Goal: Task Accomplishment & Management: Complete application form

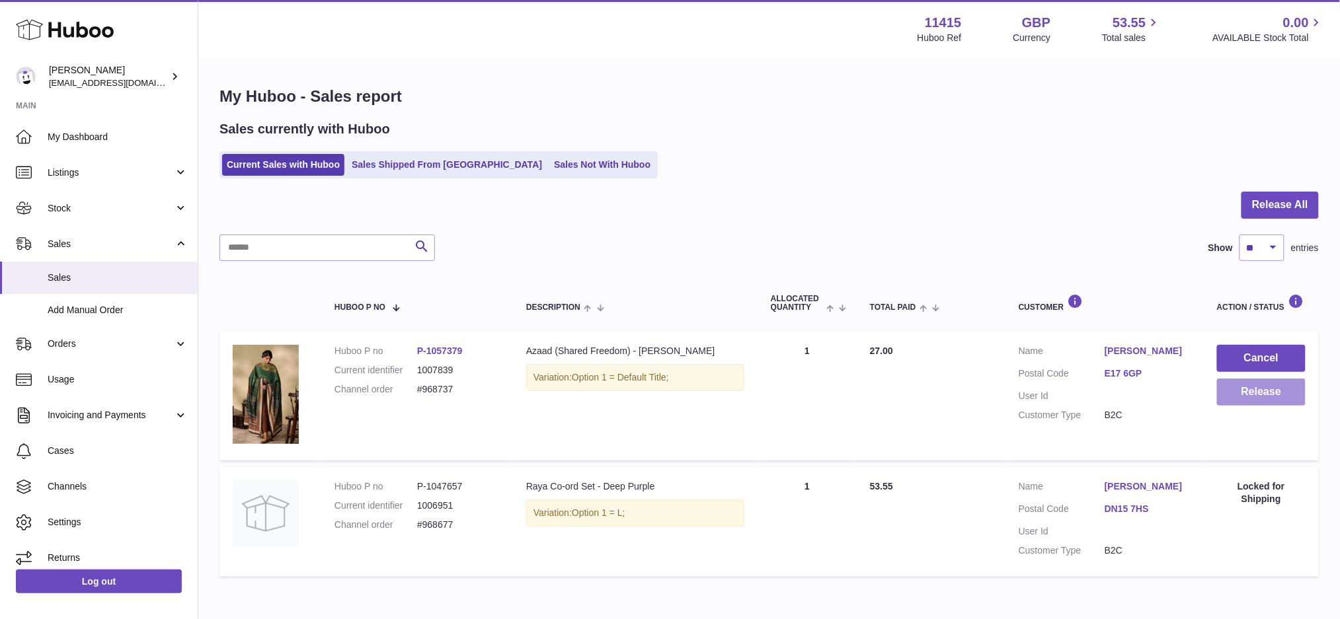
click at [1270, 391] on button "Release" at bounding box center [1261, 392] width 89 height 27
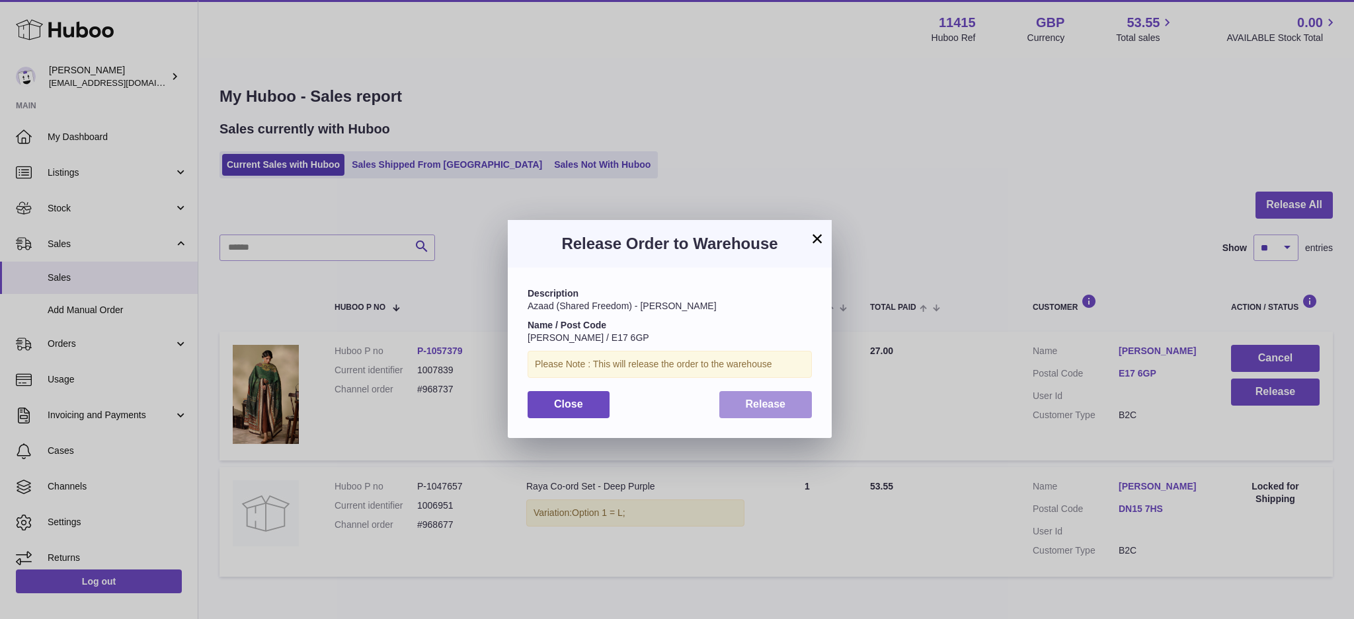
click at [742, 408] on button "Release" at bounding box center [765, 404] width 93 height 27
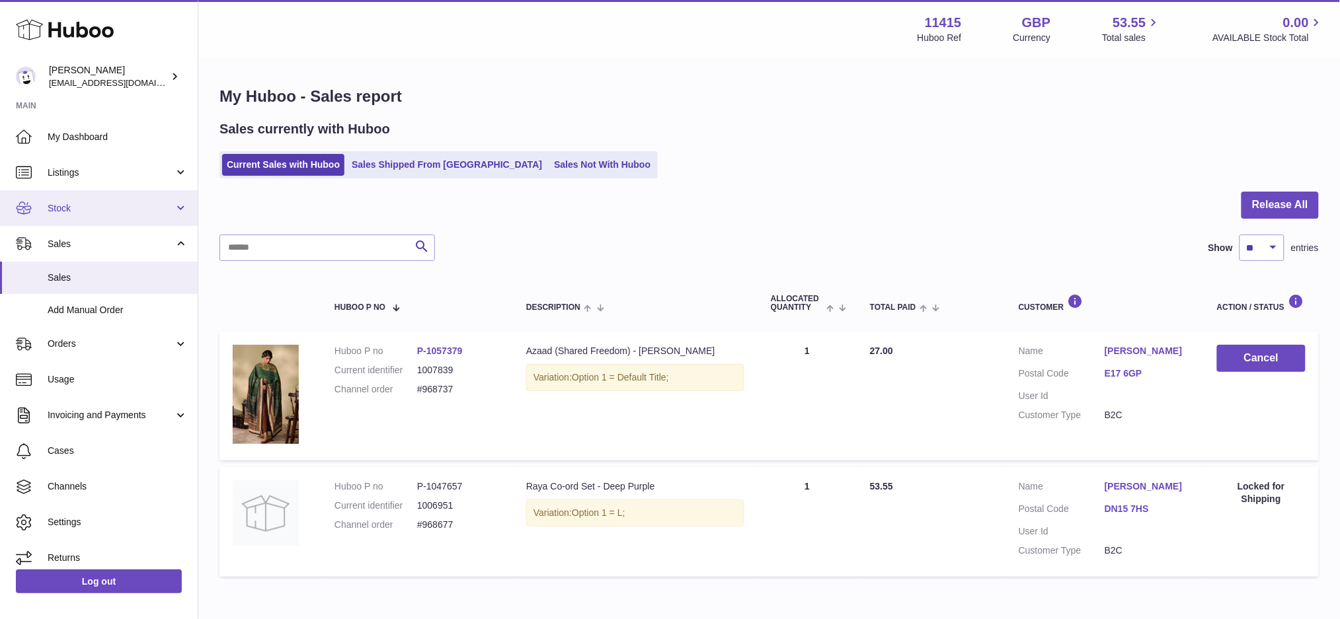
click at [108, 209] on span "Stock" at bounding box center [111, 208] width 126 height 13
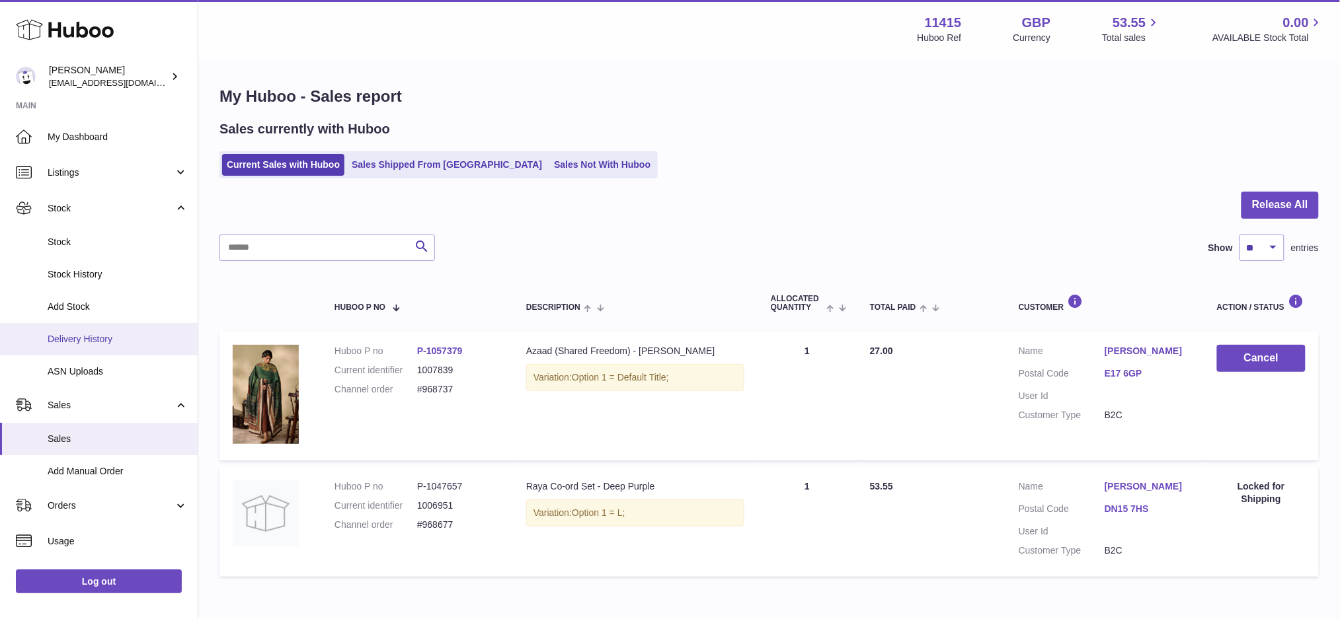
click at [100, 325] on link "Delivery History" at bounding box center [99, 339] width 198 height 32
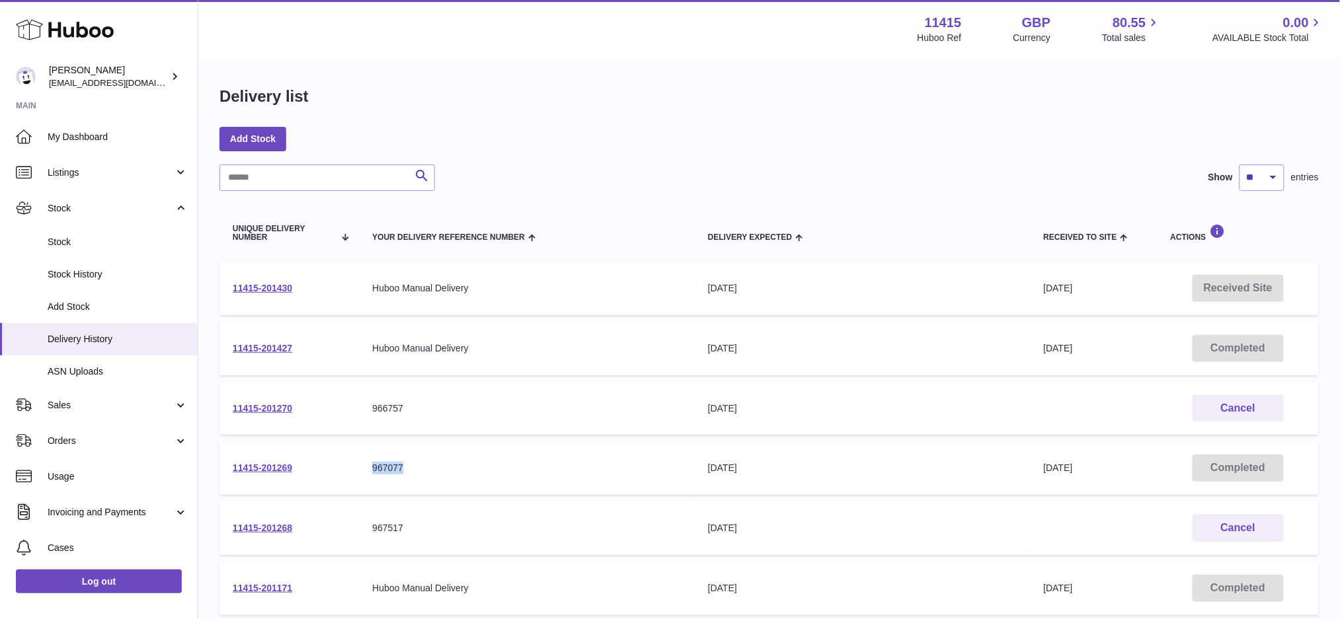
drag, startPoint x: 415, startPoint y: 470, endPoint x: 374, endPoint y: 472, distance: 41.0
click at [374, 472] on div "967077" at bounding box center [526, 468] width 309 height 13
copy div "967077"
click at [271, 348] on link "11415-201427" at bounding box center [262, 348] width 59 height 11
click at [263, 284] on link "11415-201430" at bounding box center [262, 288] width 59 height 11
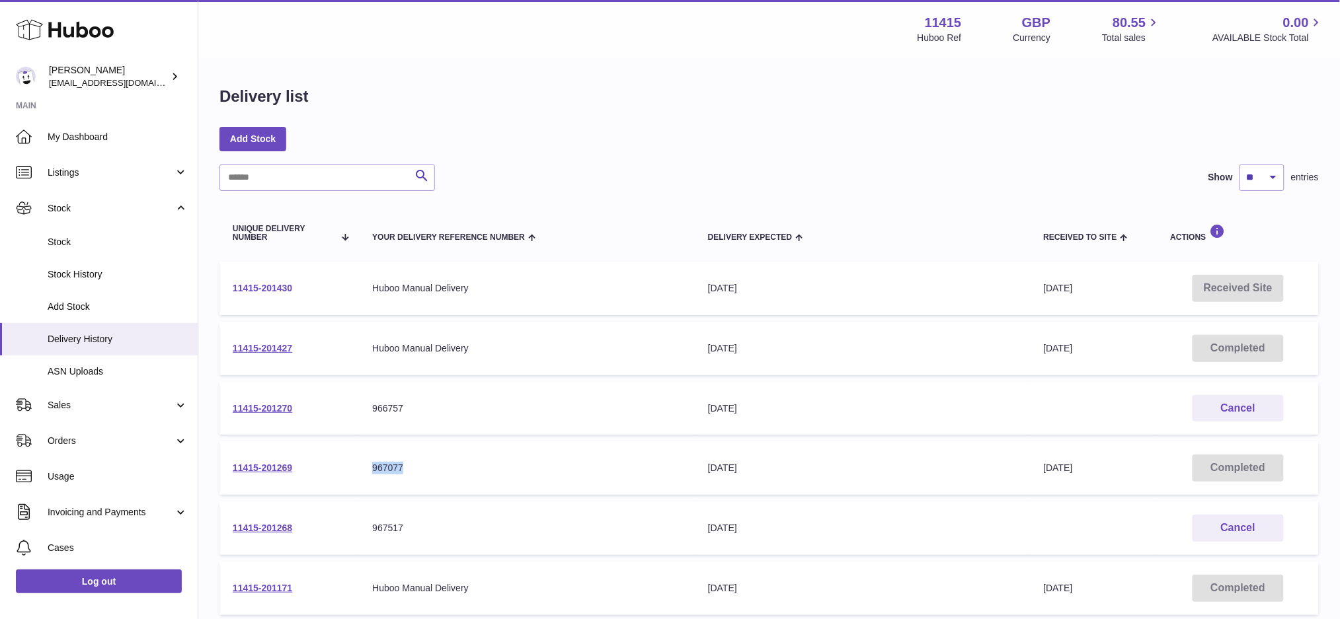
click at [269, 288] on link "11415-201430" at bounding box center [262, 288] width 59 height 11
click at [546, 174] on div "Search Show ** ** ** *** entries" at bounding box center [768, 178] width 1099 height 26
click at [270, 344] on link "11415-201427" at bounding box center [262, 348] width 59 height 11
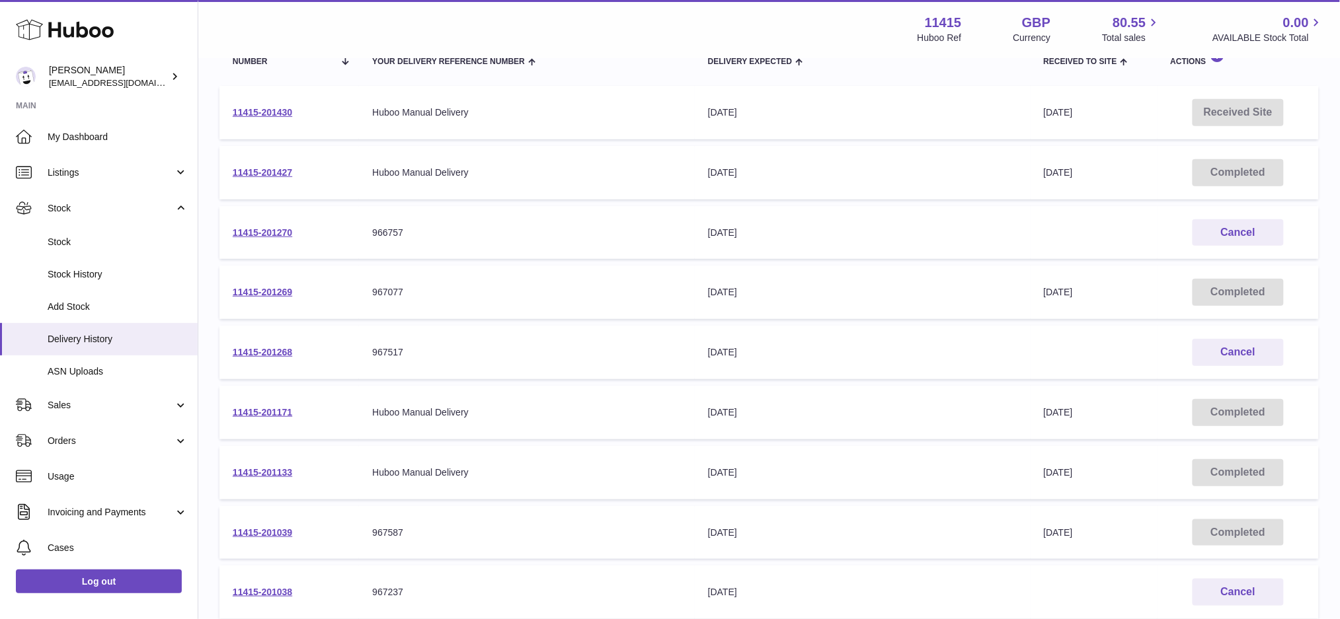
scroll to position [264, 0]
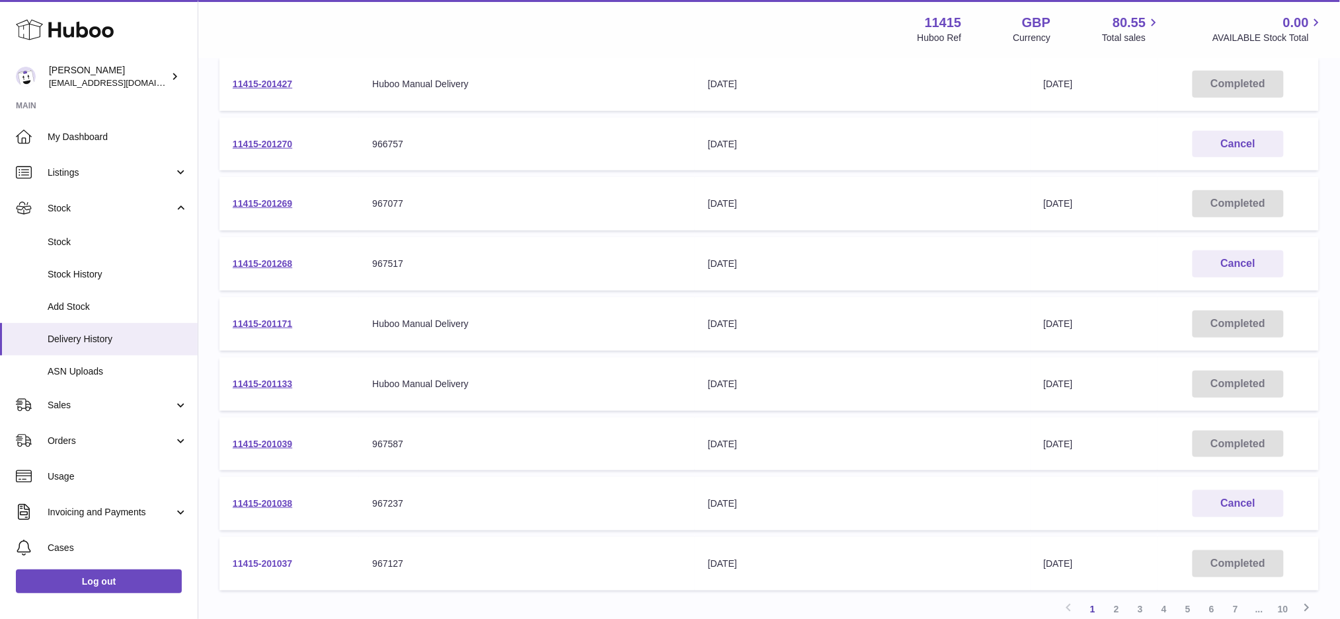
click at [272, 562] on link "11415-201037" at bounding box center [262, 564] width 59 height 11
drag, startPoint x: 407, startPoint y: 559, endPoint x: 360, endPoint y: 562, distance: 47.7
click at [360, 562] on td "Your Delivery Reference Number 967127" at bounding box center [527, 564] width 336 height 54
copy div "967127"
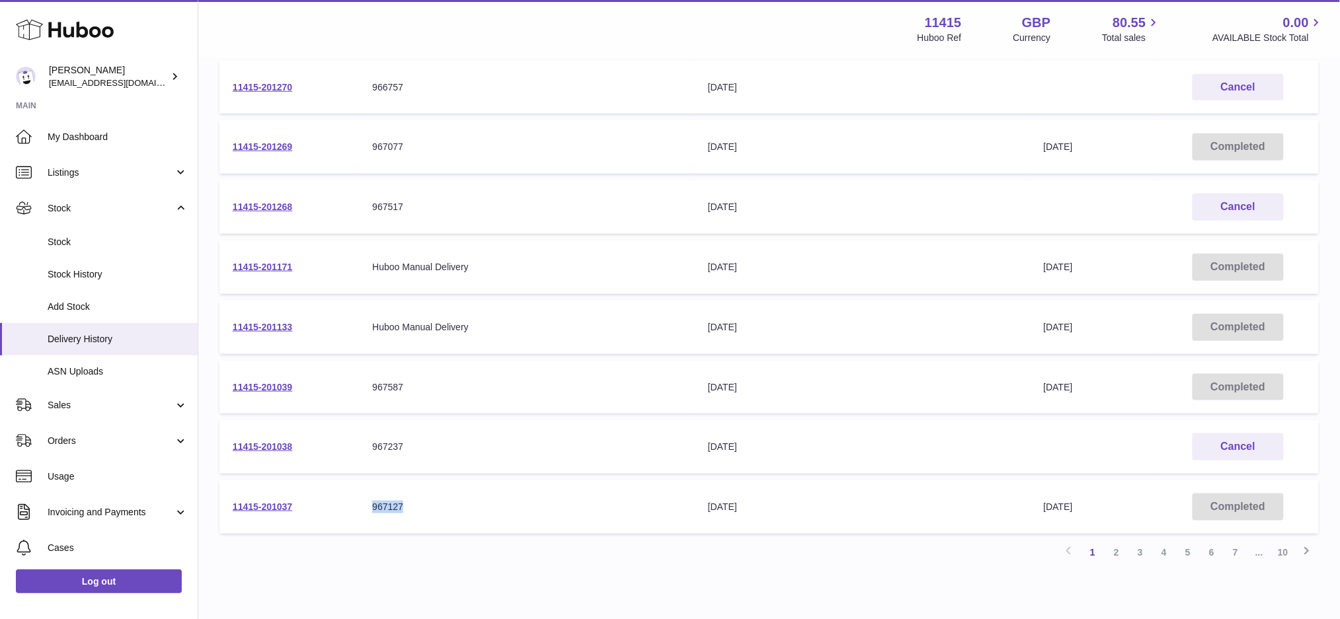
scroll to position [352, 0]
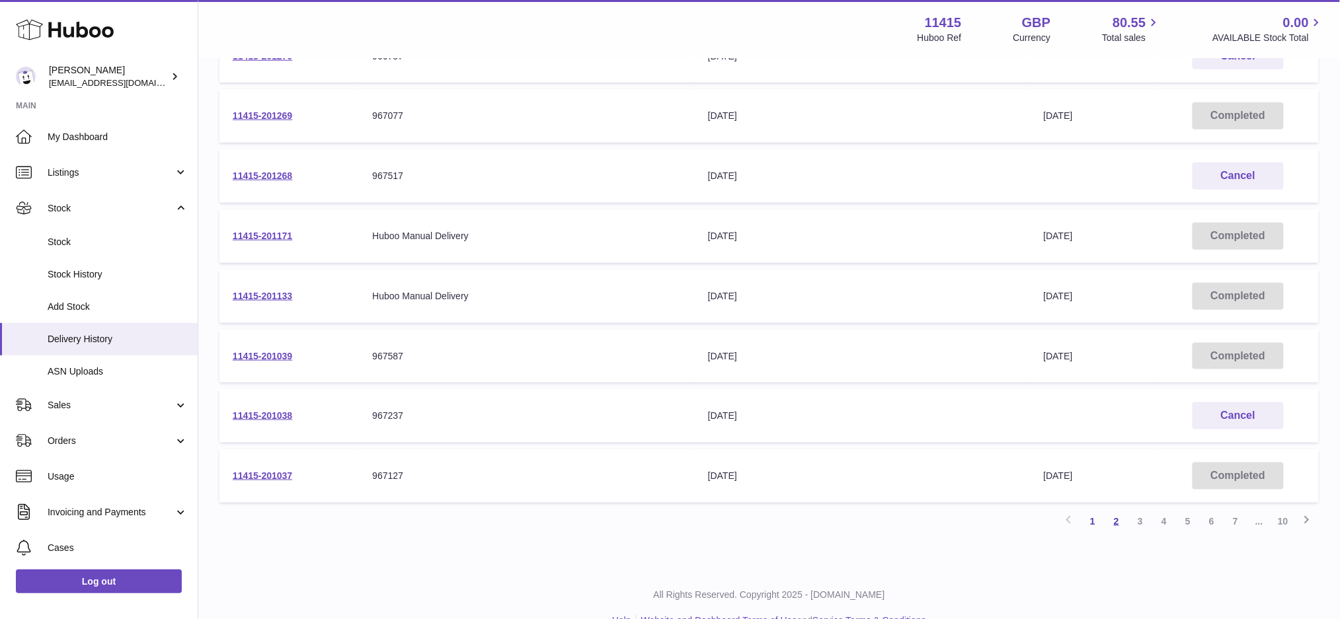
click at [1114, 522] on link "2" at bounding box center [1116, 522] width 24 height 24
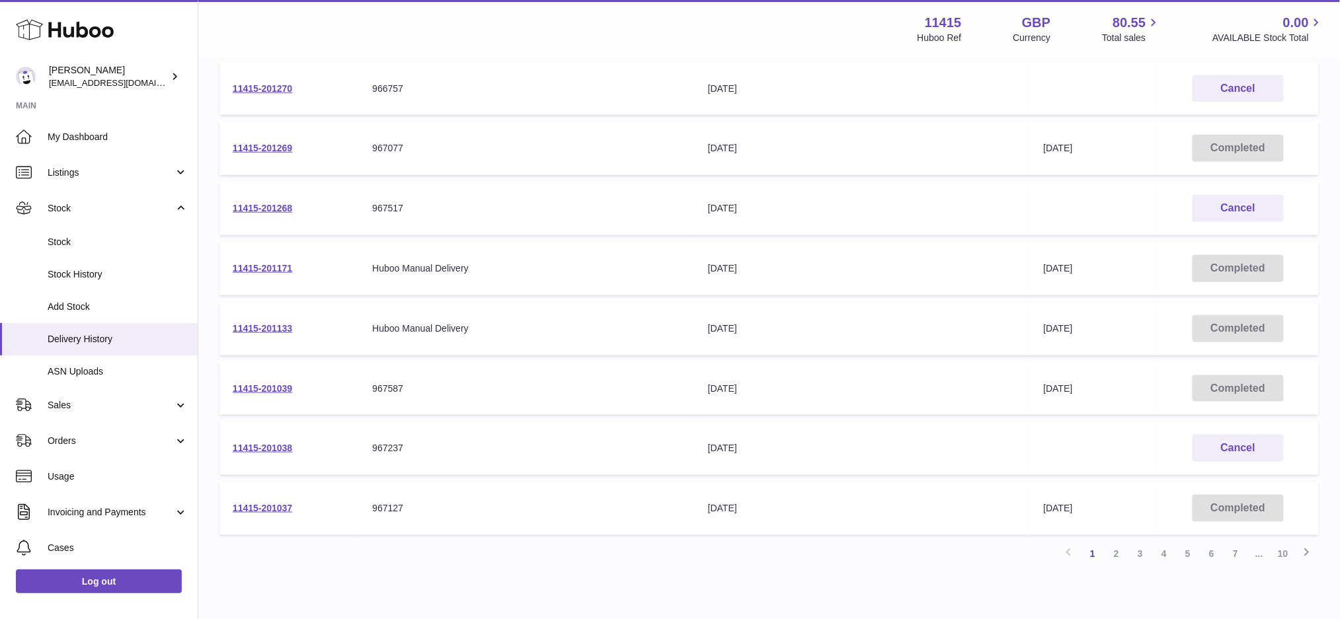
scroll to position [323, 0]
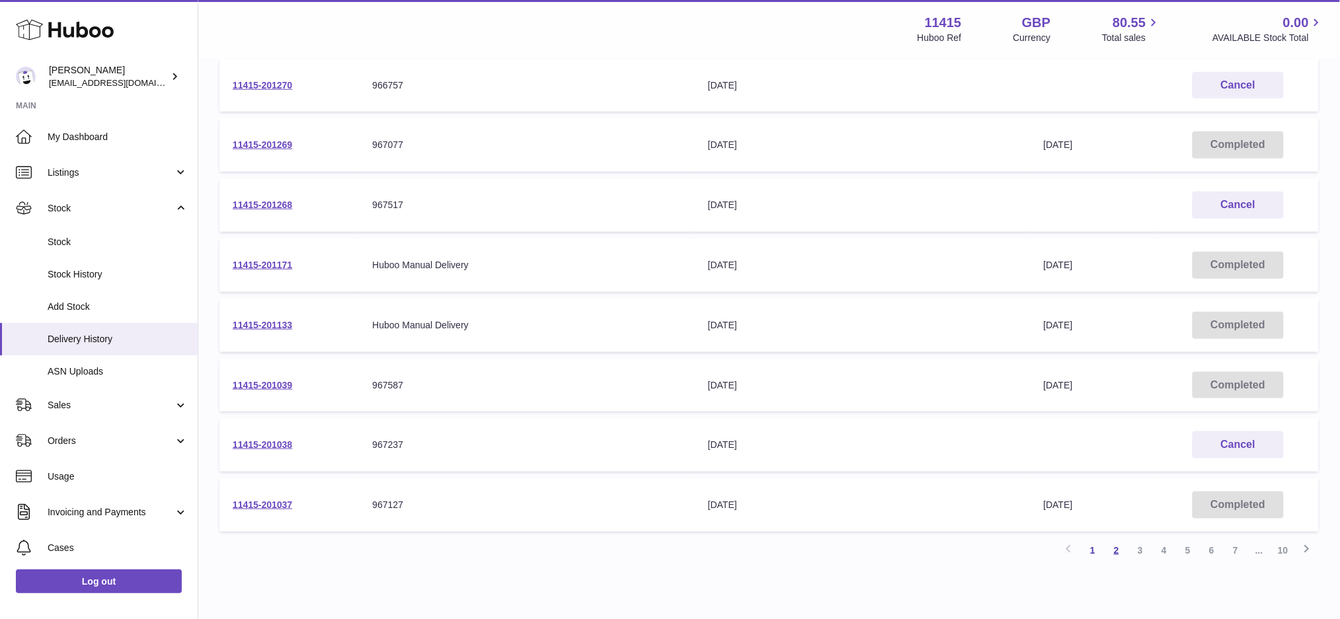
click at [1114, 547] on link "2" at bounding box center [1116, 551] width 24 height 24
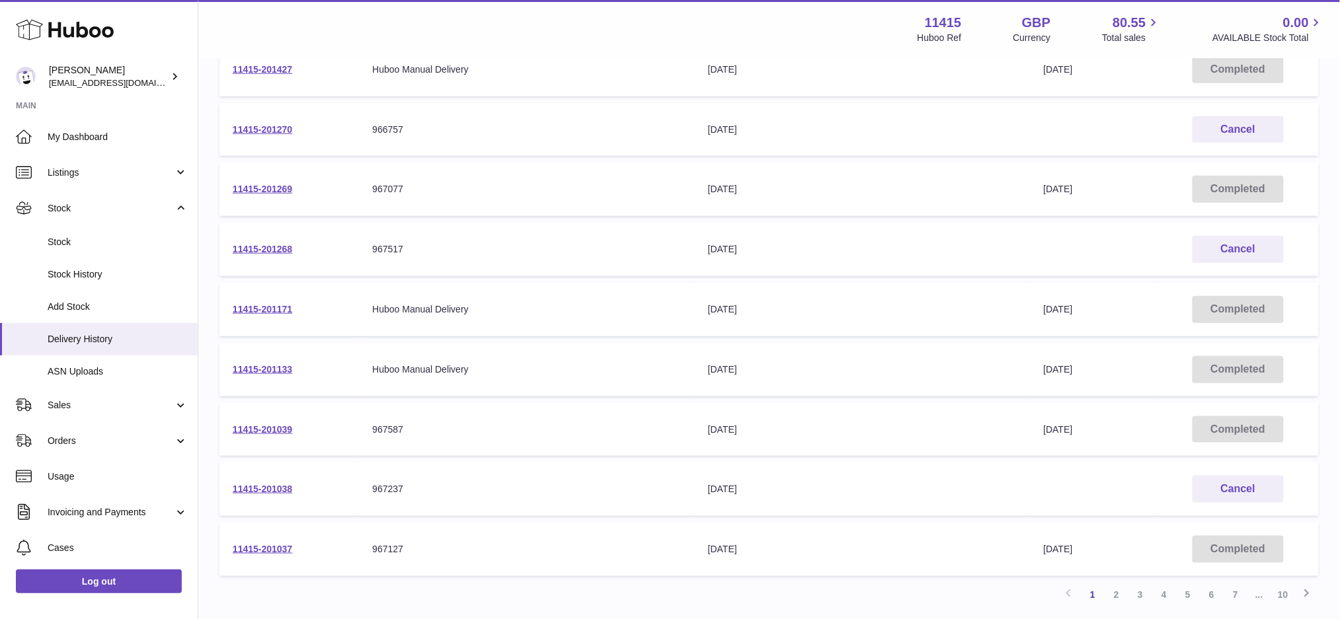
scroll to position [377, 0]
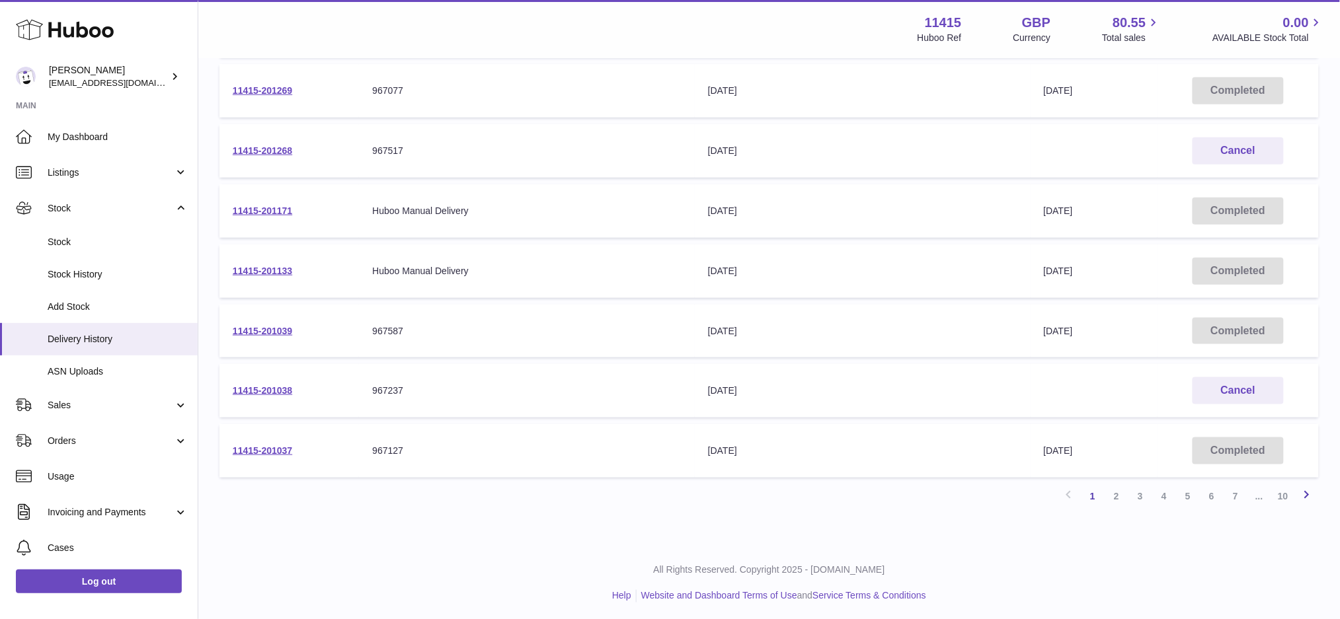
click at [1306, 490] on icon at bounding box center [1307, 494] width 16 height 17
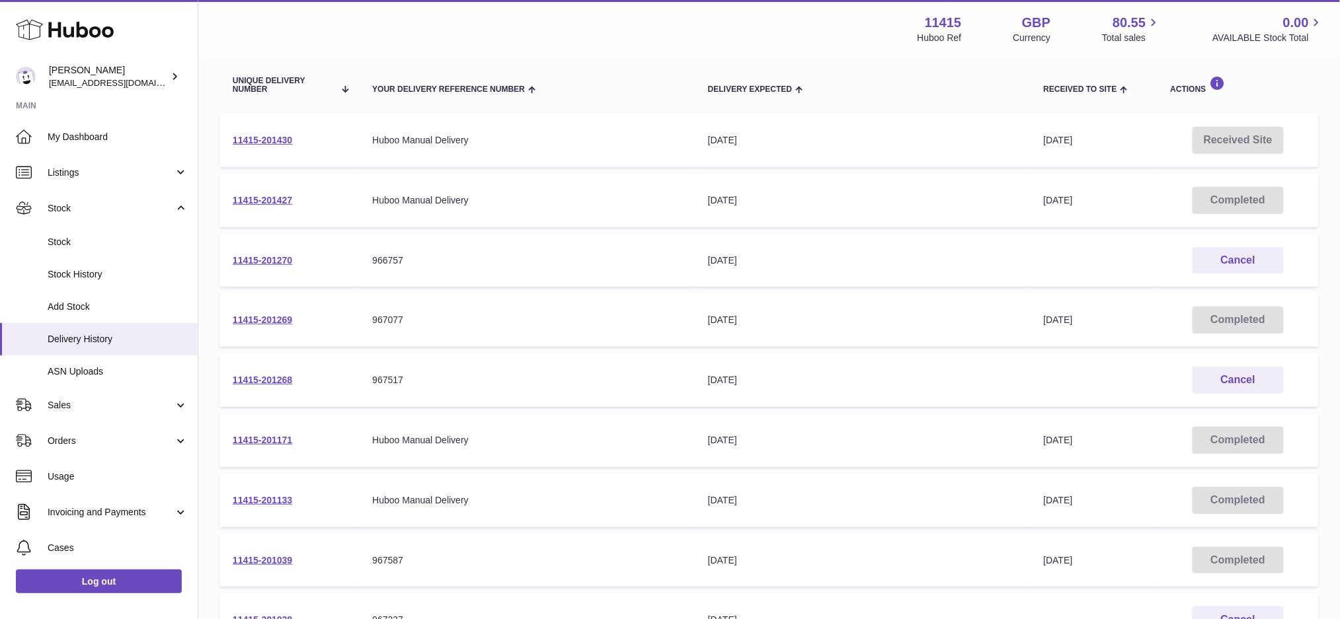
scroll to position [59, 0]
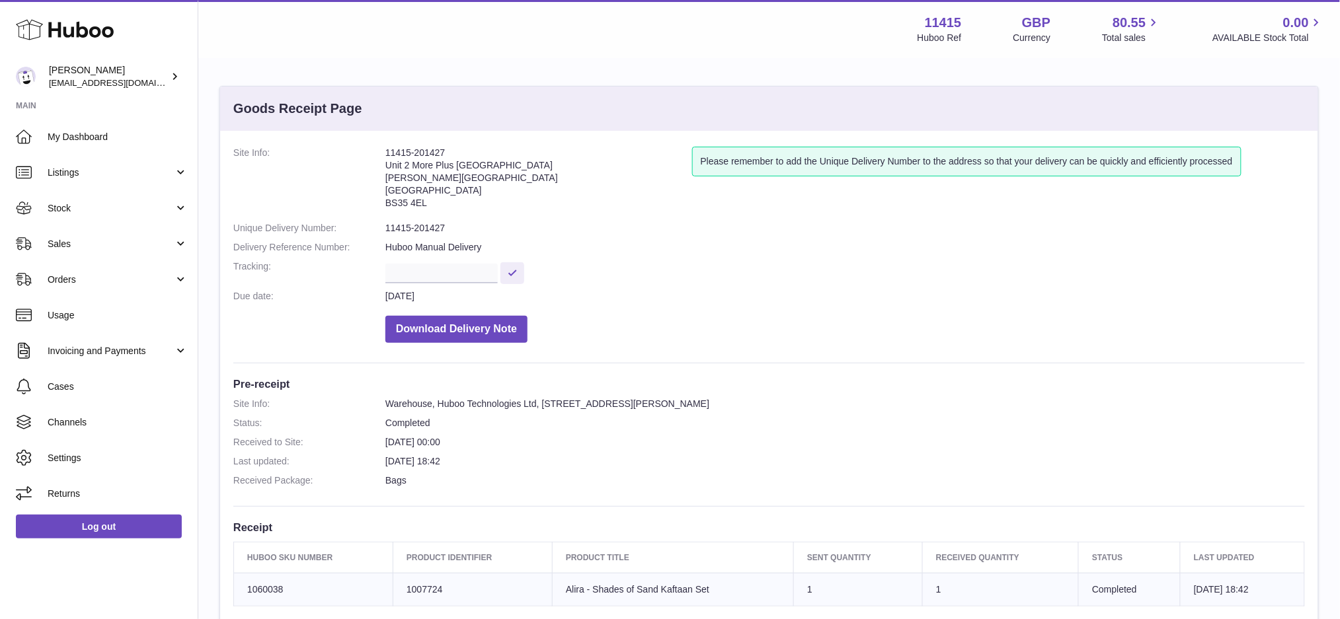
drag, startPoint x: 449, startPoint y: 145, endPoint x: 385, endPoint y: 151, distance: 65.0
click at [385, 151] on div "Site Info: 11415-201427 Unit 2 More Plus Central Park Hudson Ave Severn Beach B…" at bounding box center [769, 457] width 1098 height 652
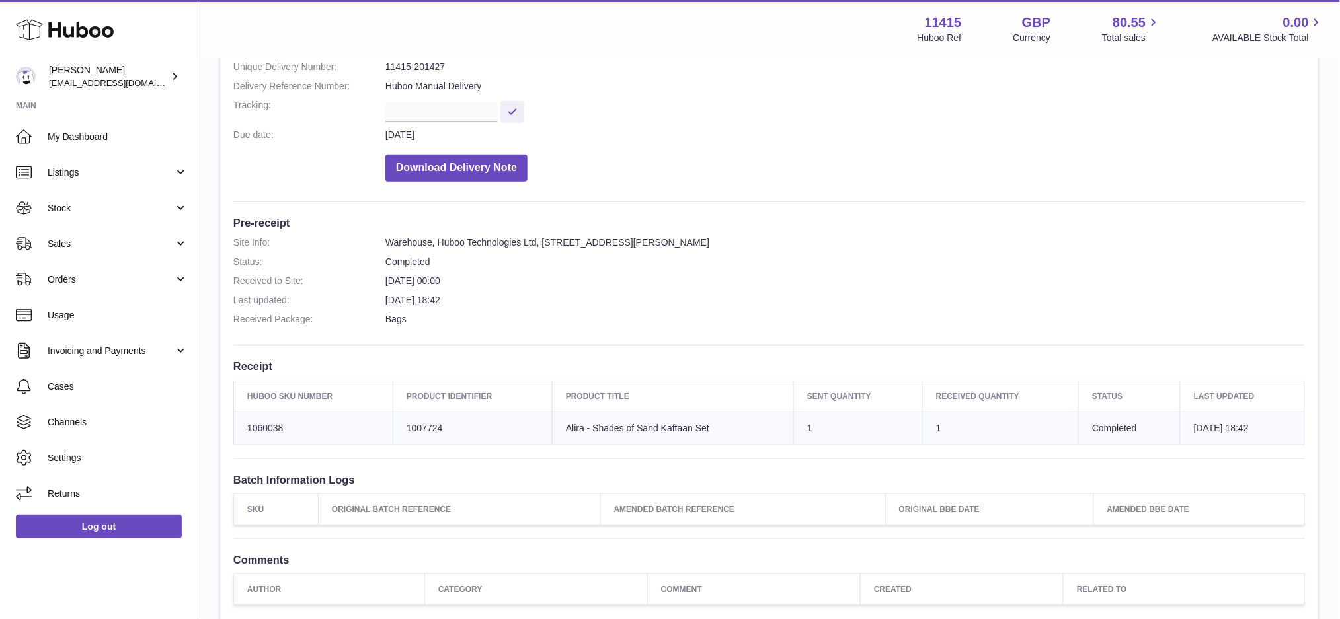
scroll to position [176, 0]
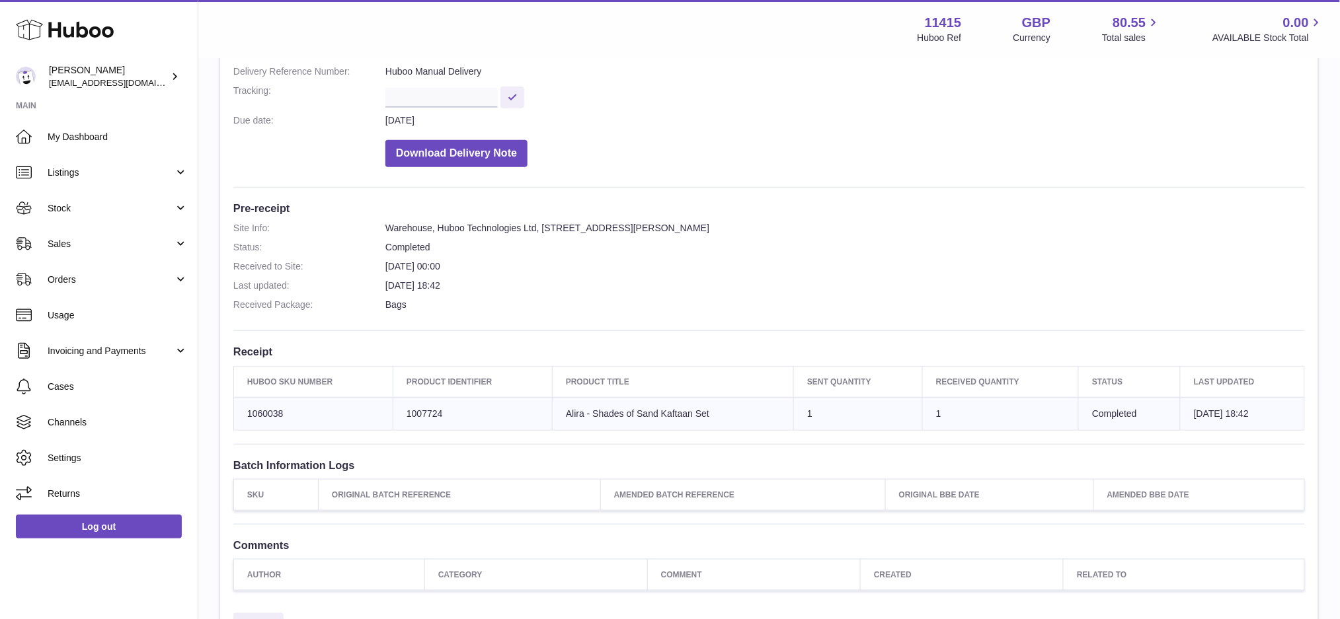
drag, startPoint x: 428, startPoint y: 422, endPoint x: 397, endPoint y: 419, distance: 31.8
click at [397, 419] on td "Client Identifier 1007724" at bounding box center [472, 413] width 159 height 33
copy td "1007724"
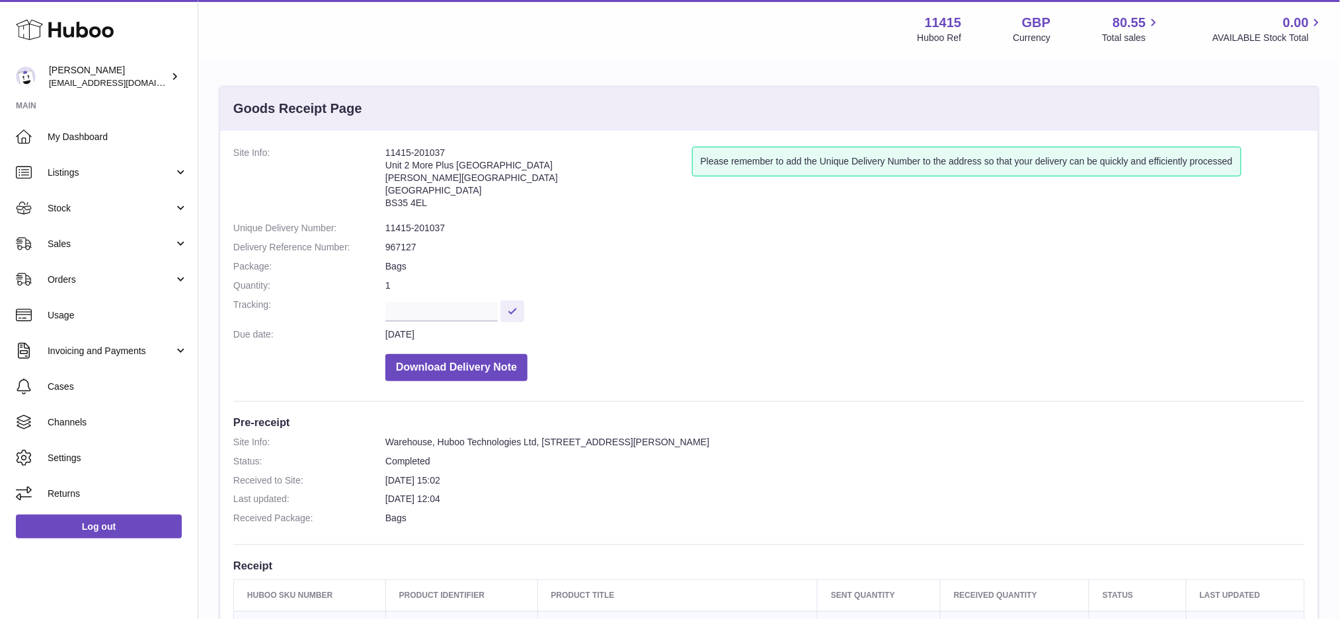
scroll to position [88, 0]
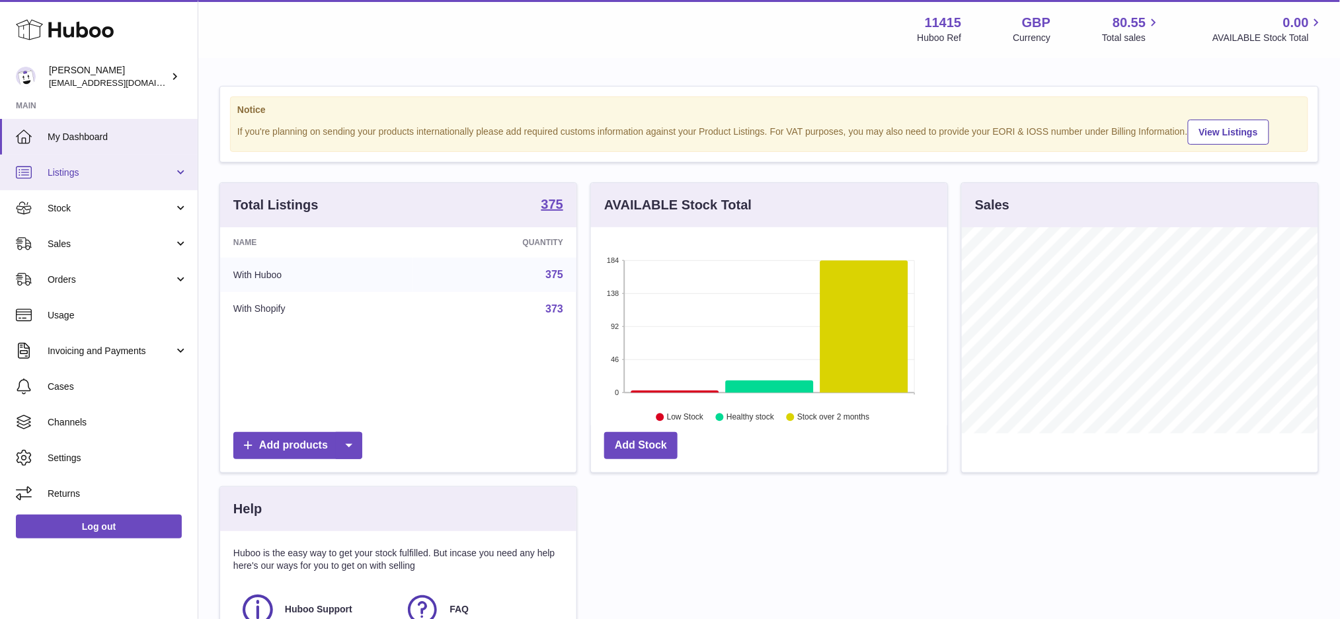
scroll to position [206, 356]
click at [92, 212] on span "Stock" at bounding box center [111, 208] width 126 height 13
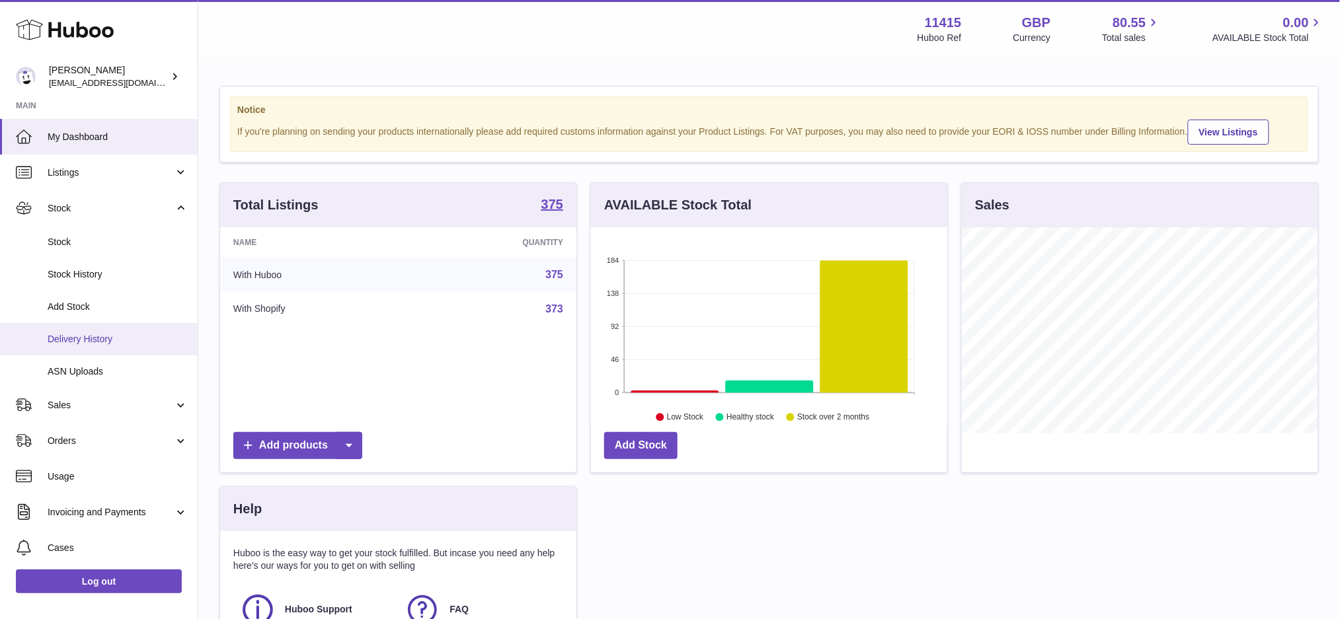
click at [112, 333] on span "Delivery History" at bounding box center [118, 339] width 140 height 13
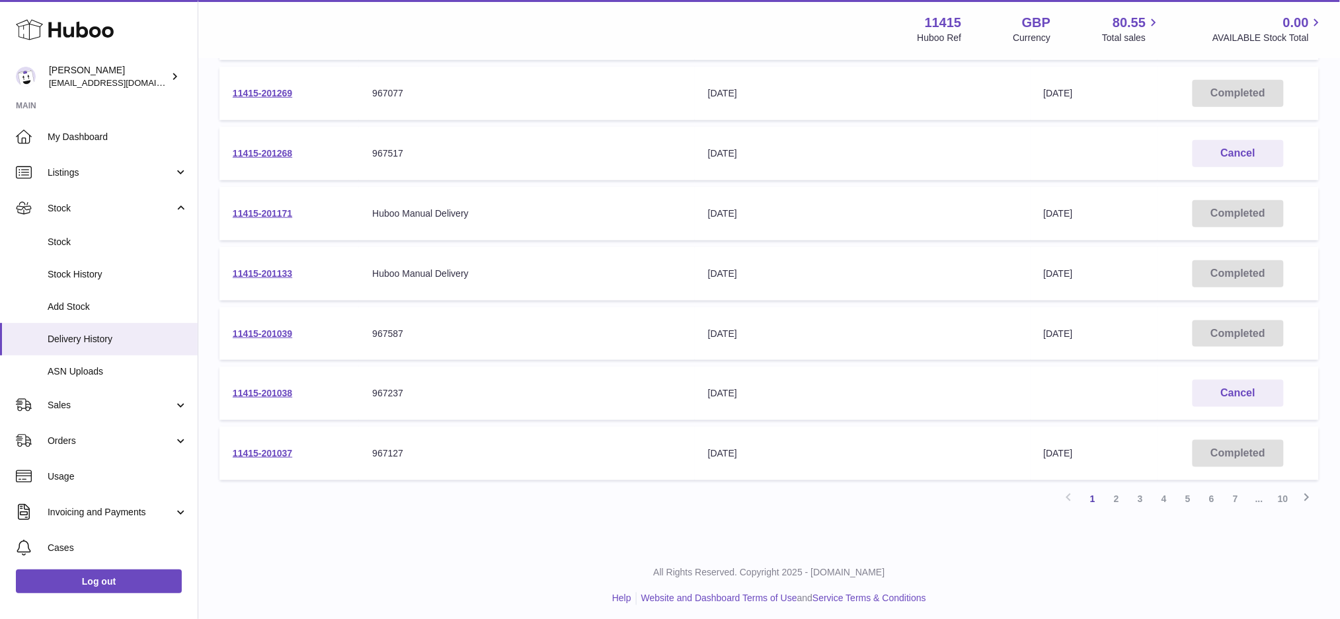
scroll to position [377, 0]
click at [1117, 496] on link "2" at bounding box center [1116, 496] width 24 height 24
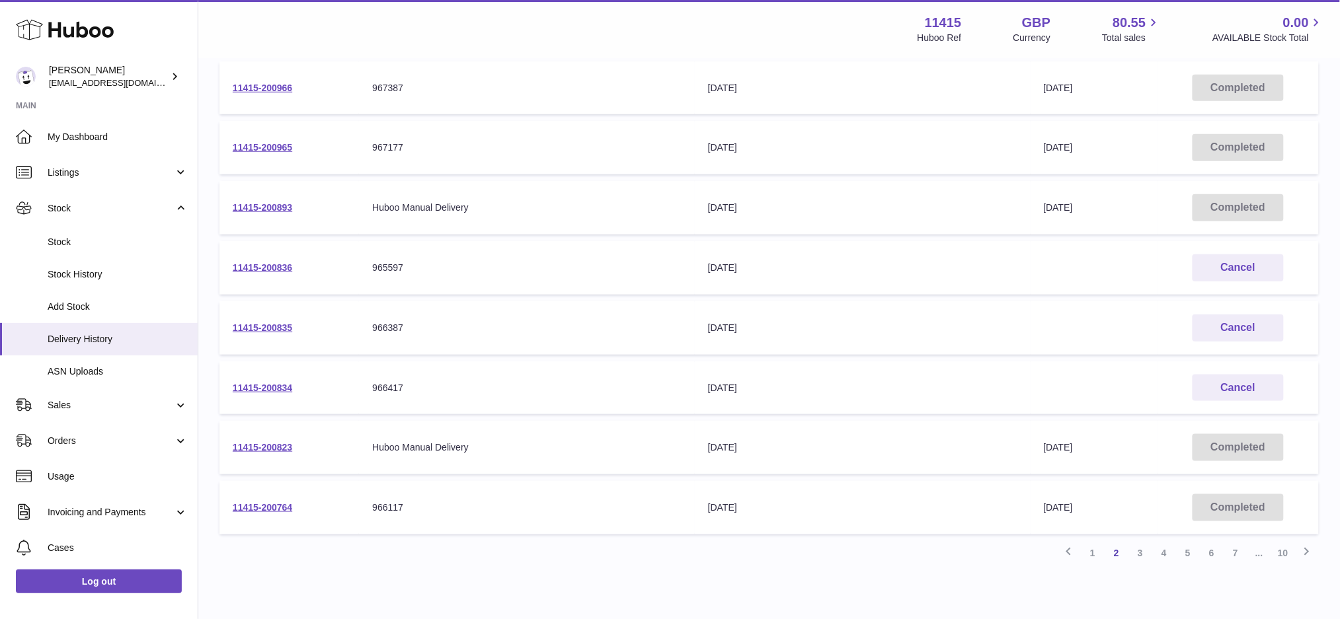
scroll to position [323, 0]
click at [1138, 540] on link "3" at bounding box center [1140, 551] width 24 height 24
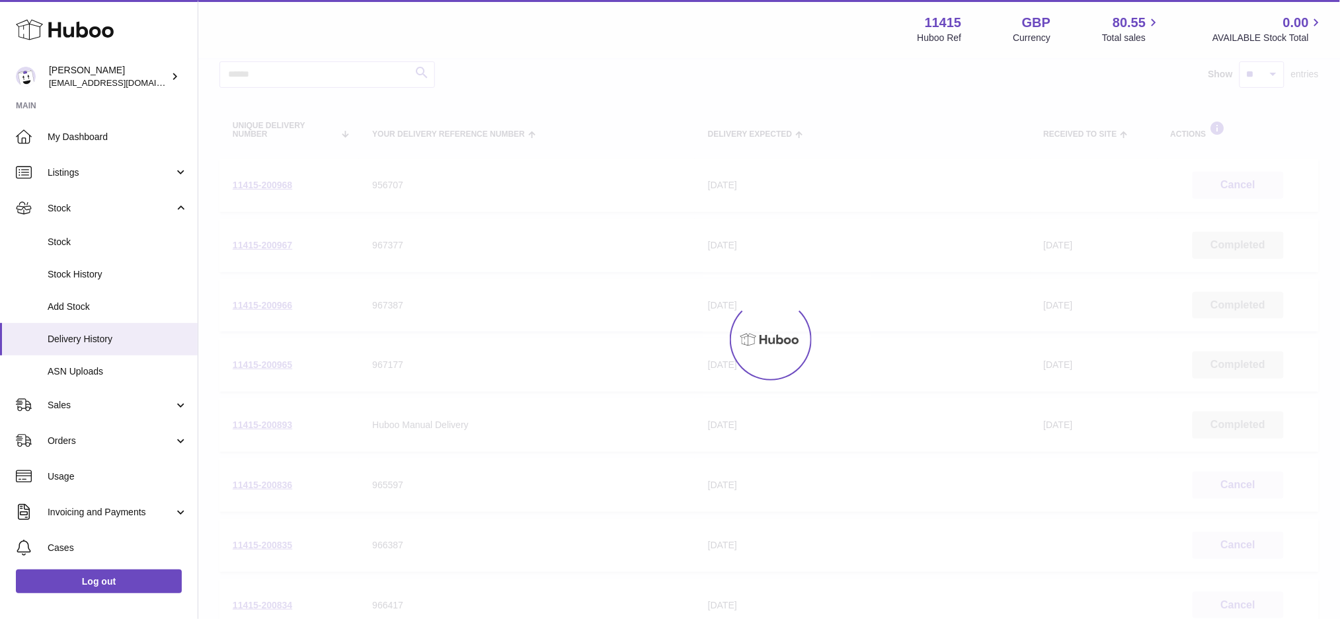
scroll to position [59, 0]
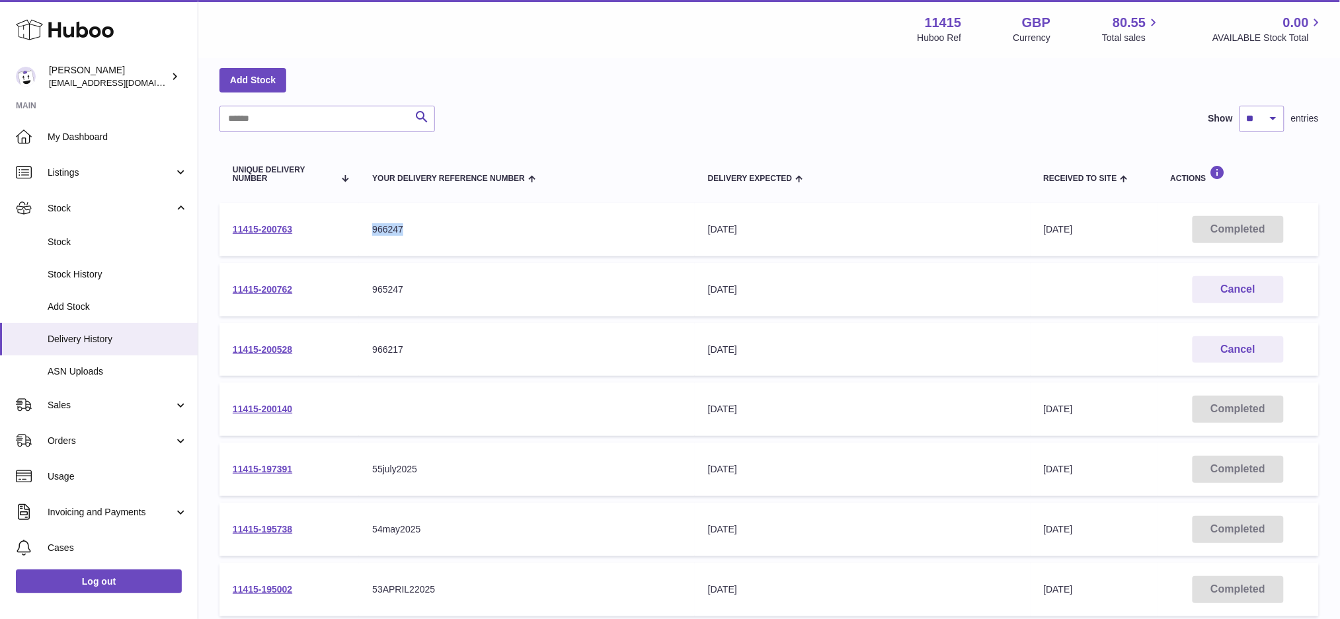
drag, startPoint x: 405, startPoint y: 226, endPoint x: 368, endPoint y: 230, distance: 36.6
click at [368, 230] on td "Your Delivery Reference Number 966247" at bounding box center [527, 230] width 336 height 54
copy div "966247"
click at [101, 179] on link "Listings" at bounding box center [99, 173] width 198 height 36
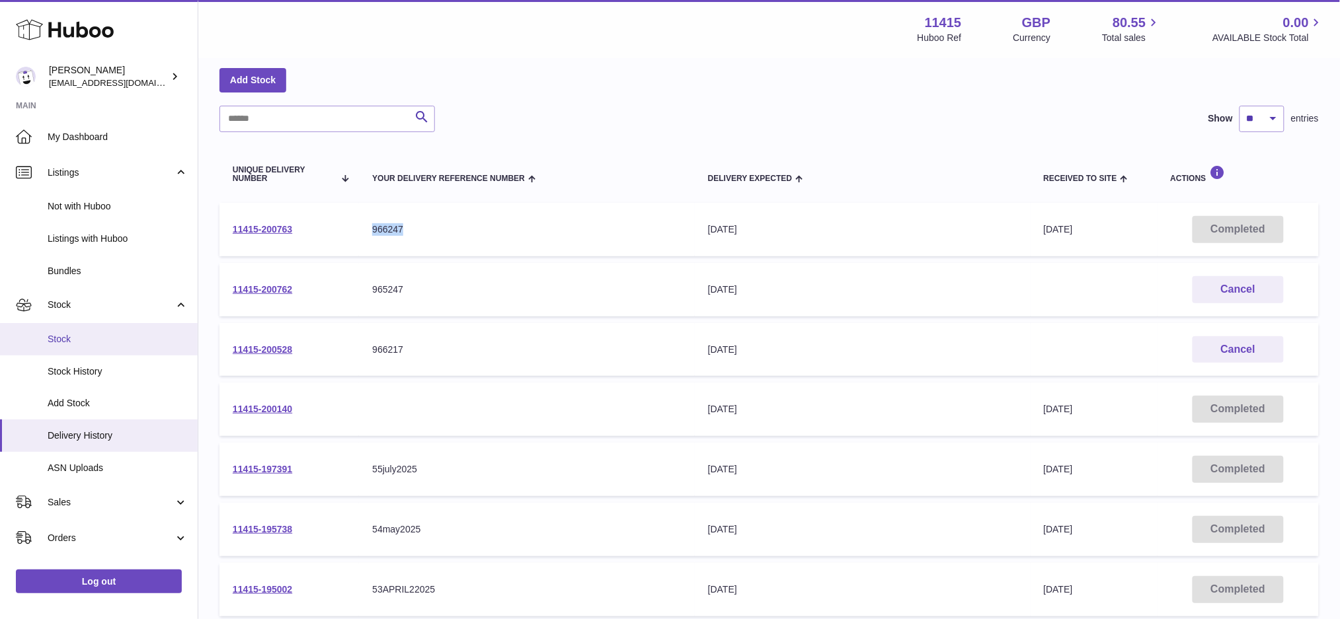
click at [89, 342] on span "Stock" at bounding box center [118, 339] width 140 height 13
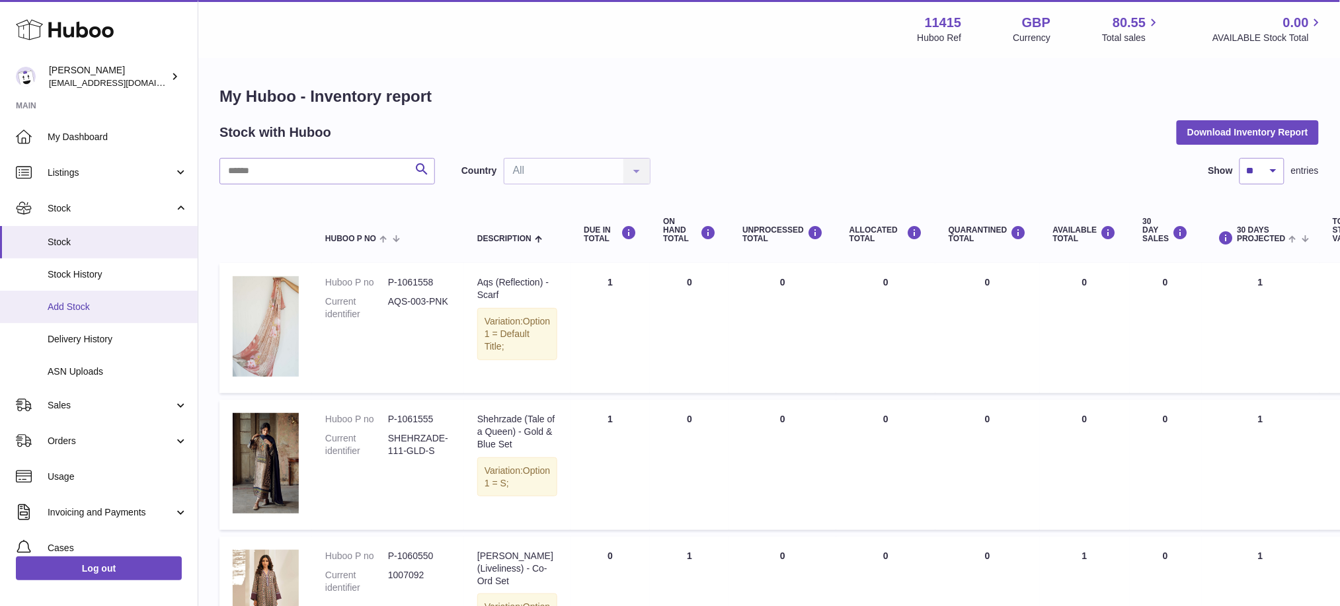
click at [94, 308] on span "Add Stock" at bounding box center [118, 307] width 140 height 13
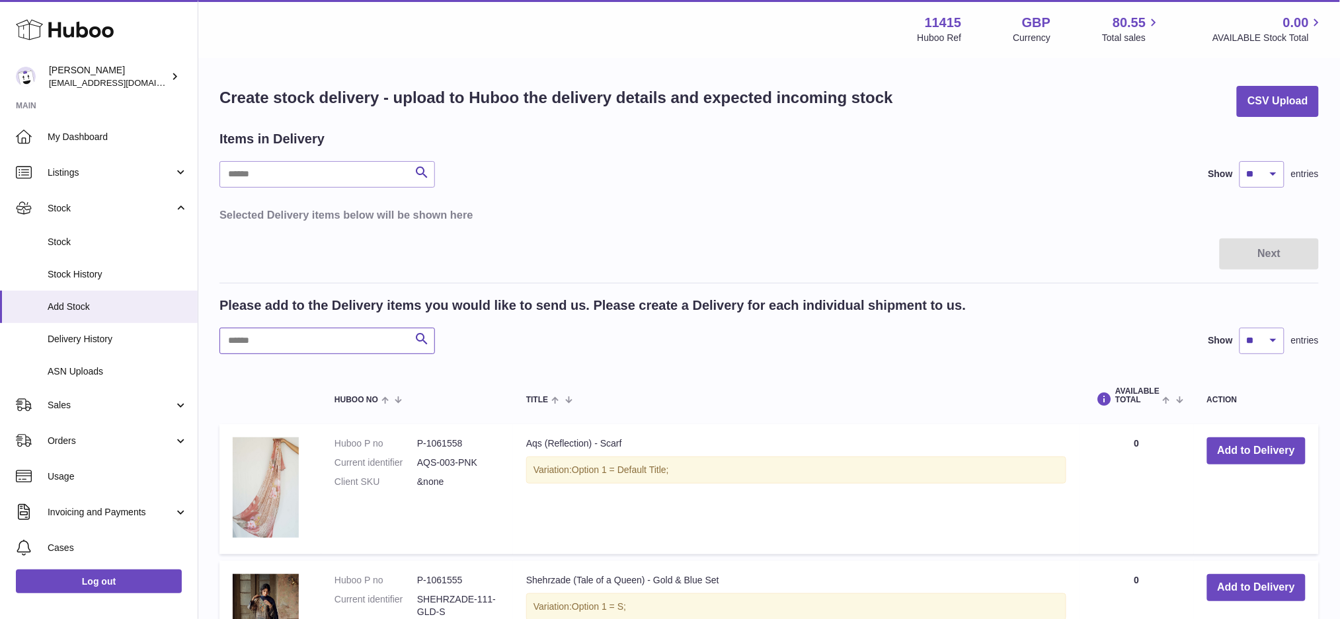
click at [403, 335] on input "text" at bounding box center [326, 341] width 215 height 26
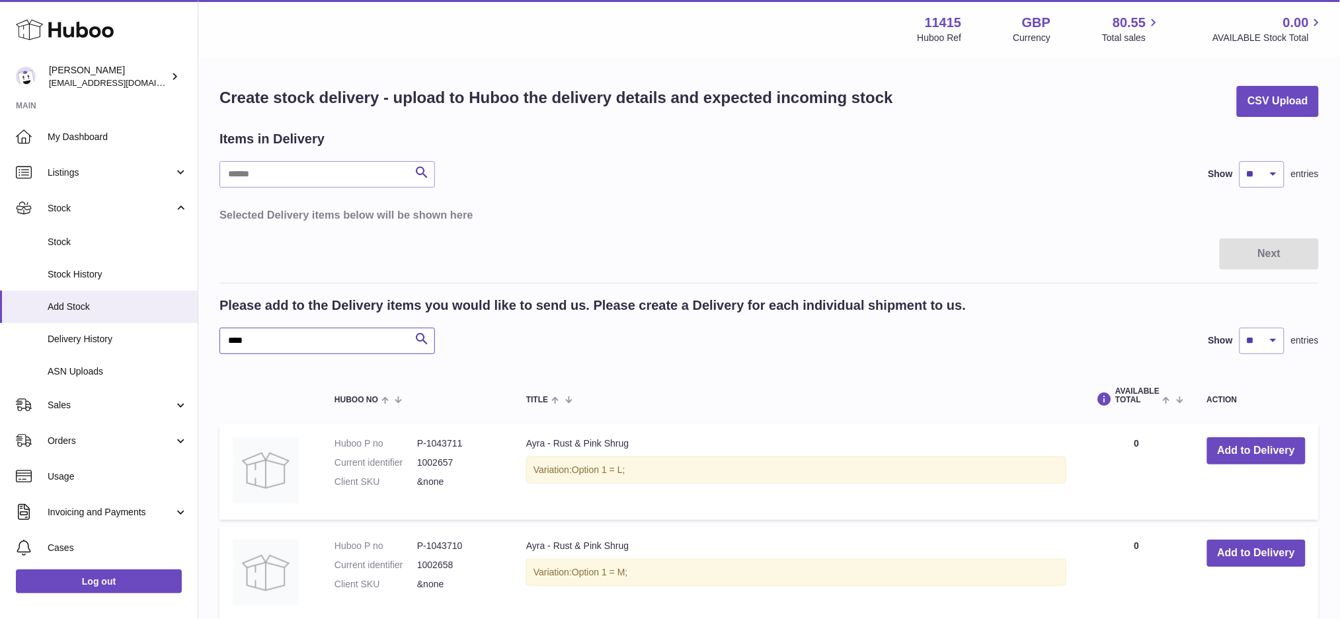
type input "****"
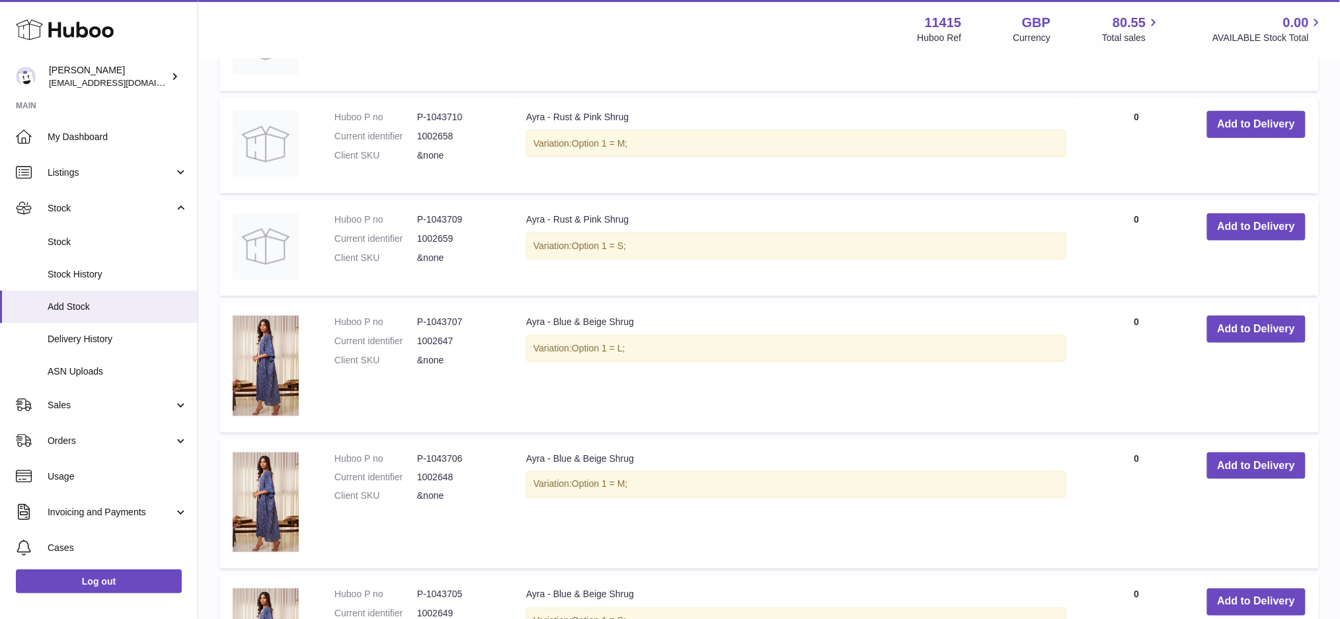
scroll to position [440, 0]
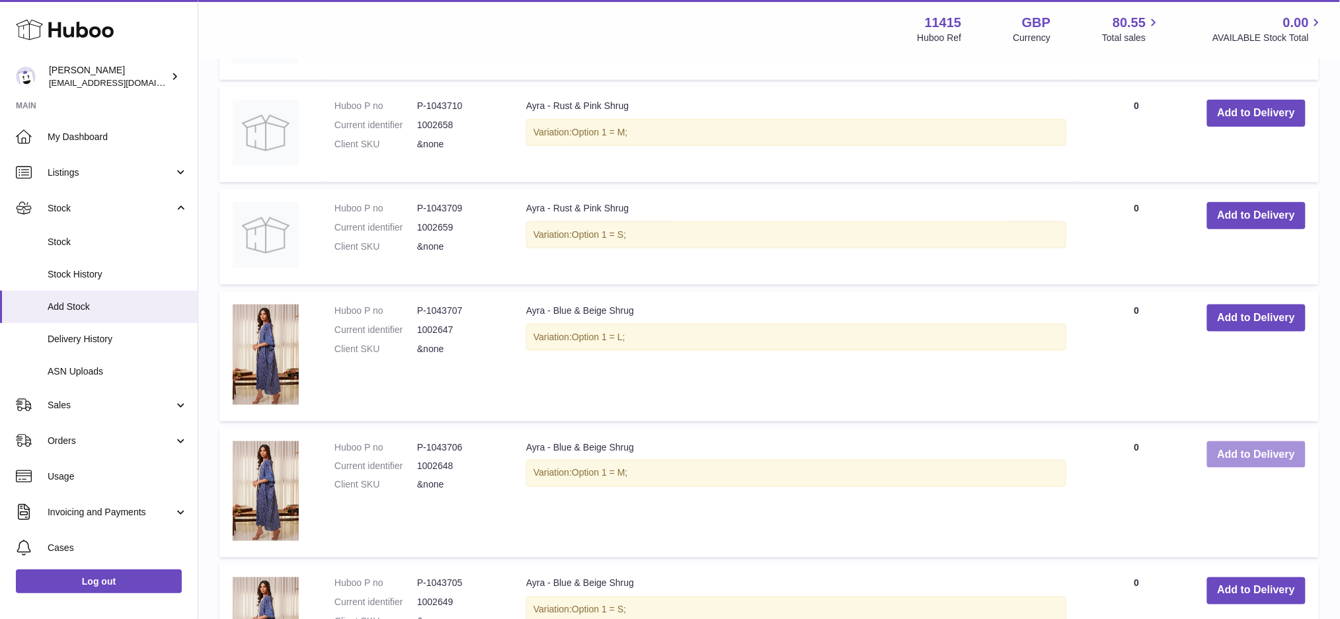
click at [1252, 451] on button "Add to Delivery" at bounding box center [1256, 455] width 98 height 27
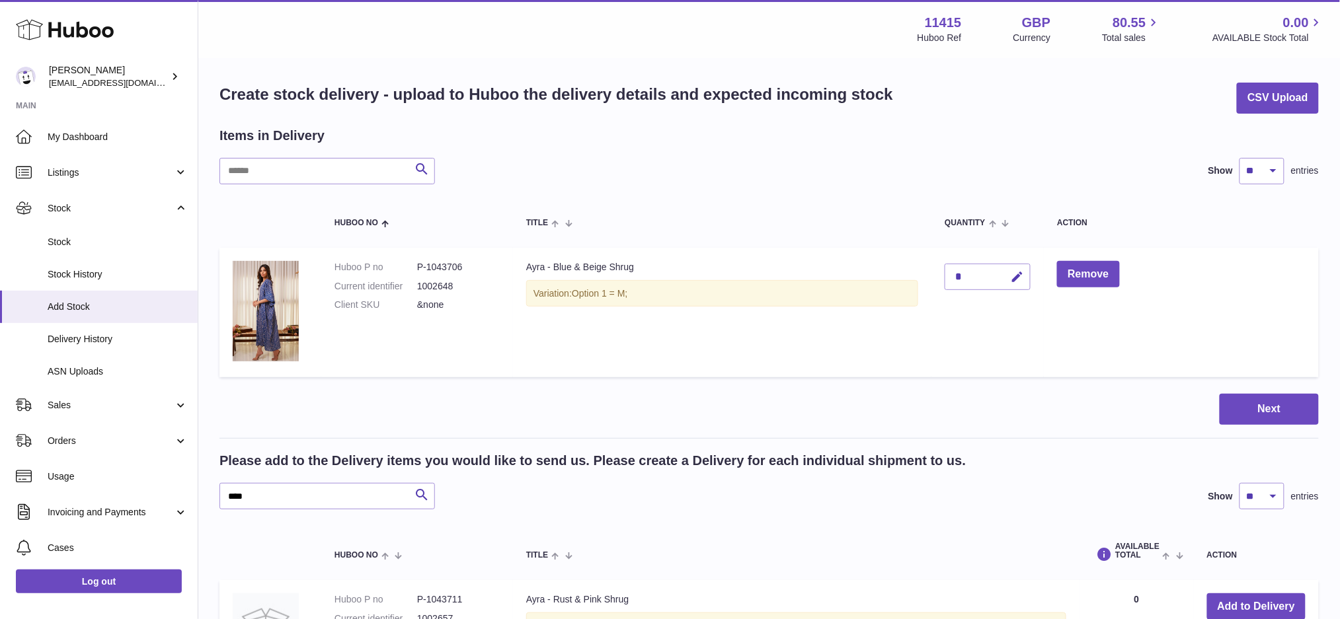
scroll to position [0, 0]
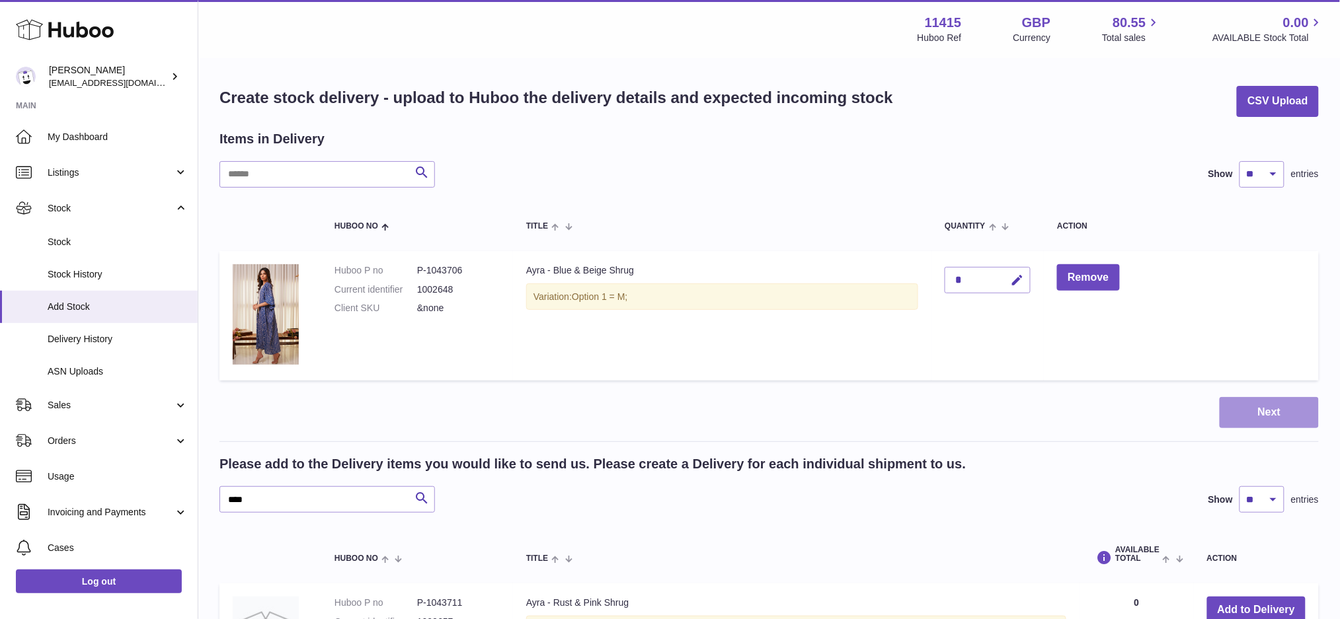
click at [1280, 409] on button "Next" at bounding box center [1268, 412] width 99 height 31
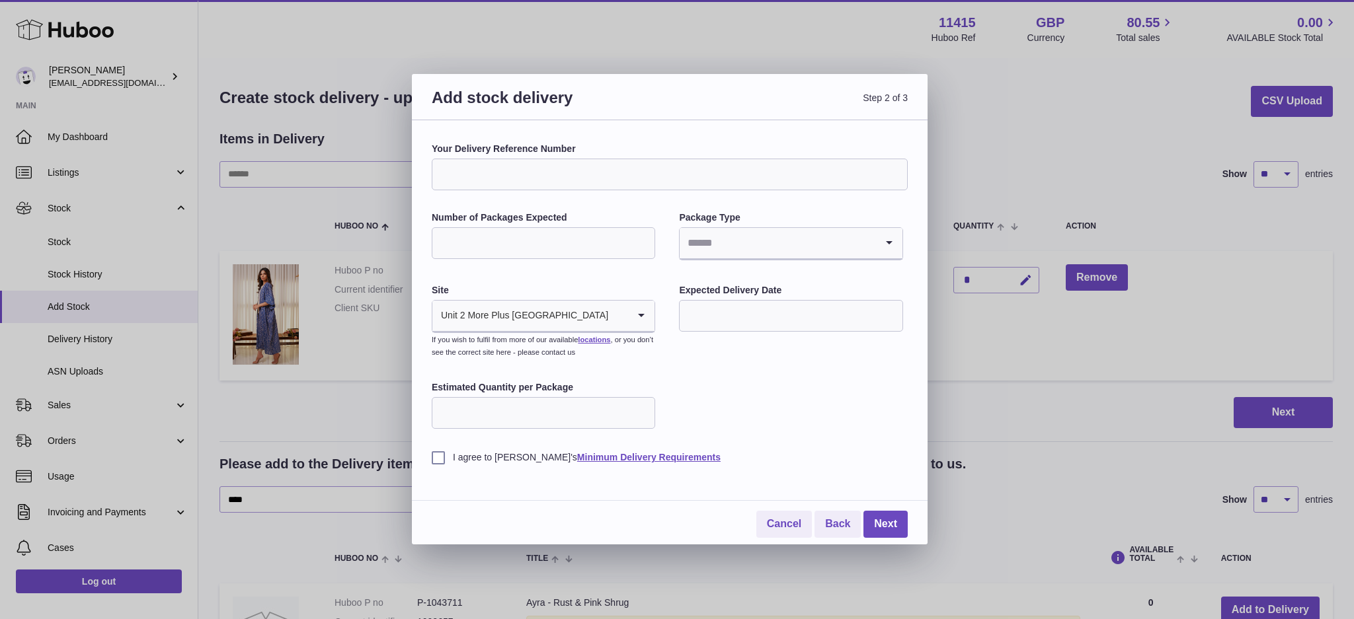
click at [557, 173] on input "Your Delivery Reference Number" at bounding box center [670, 175] width 476 height 32
paste input "******"
type input "******"
click at [529, 244] on input "Number of Packages Expected" at bounding box center [543, 243] width 223 height 32
type input "*"
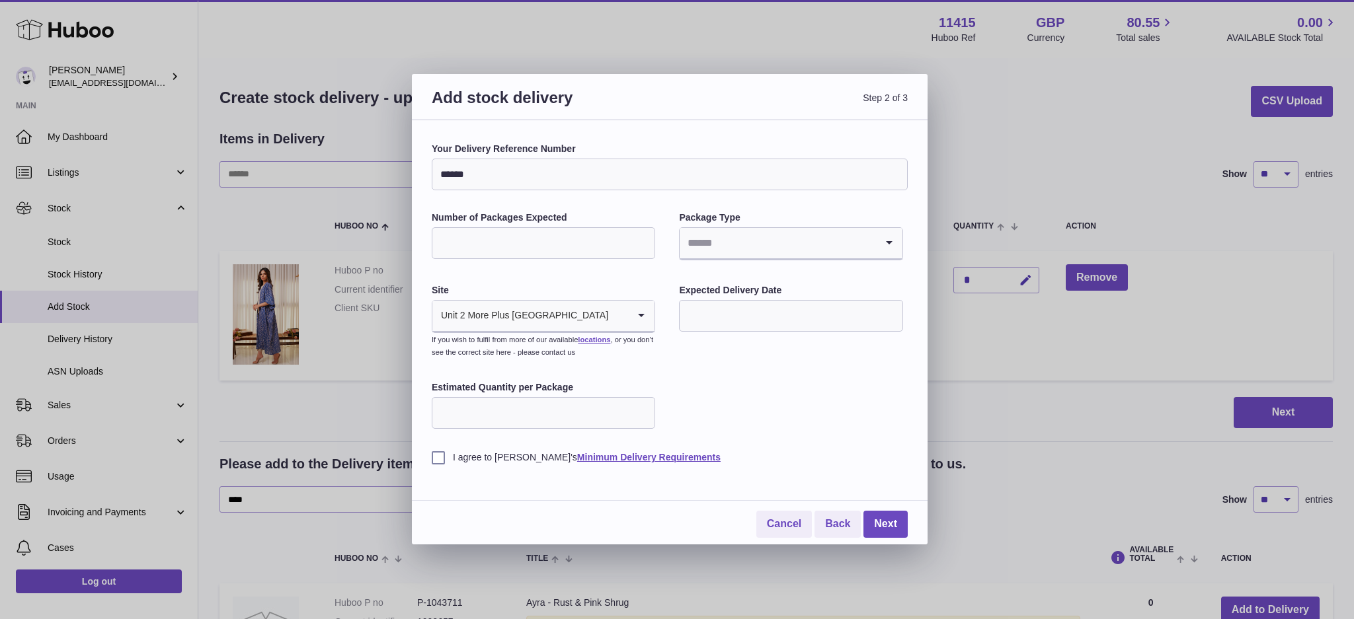
click at [707, 251] on input "Search for option" at bounding box center [777, 243] width 196 height 30
drag, startPoint x: 728, startPoint y: 349, endPoint x: 732, endPoint y: 334, distance: 15.1
click at [726, 349] on li "Bags" at bounding box center [790, 358] width 221 height 26
click at [737, 319] on input "text" at bounding box center [790, 316] width 223 height 32
click at [806, 480] on span "24" at bounding box center [806, 479] width 24 height 24
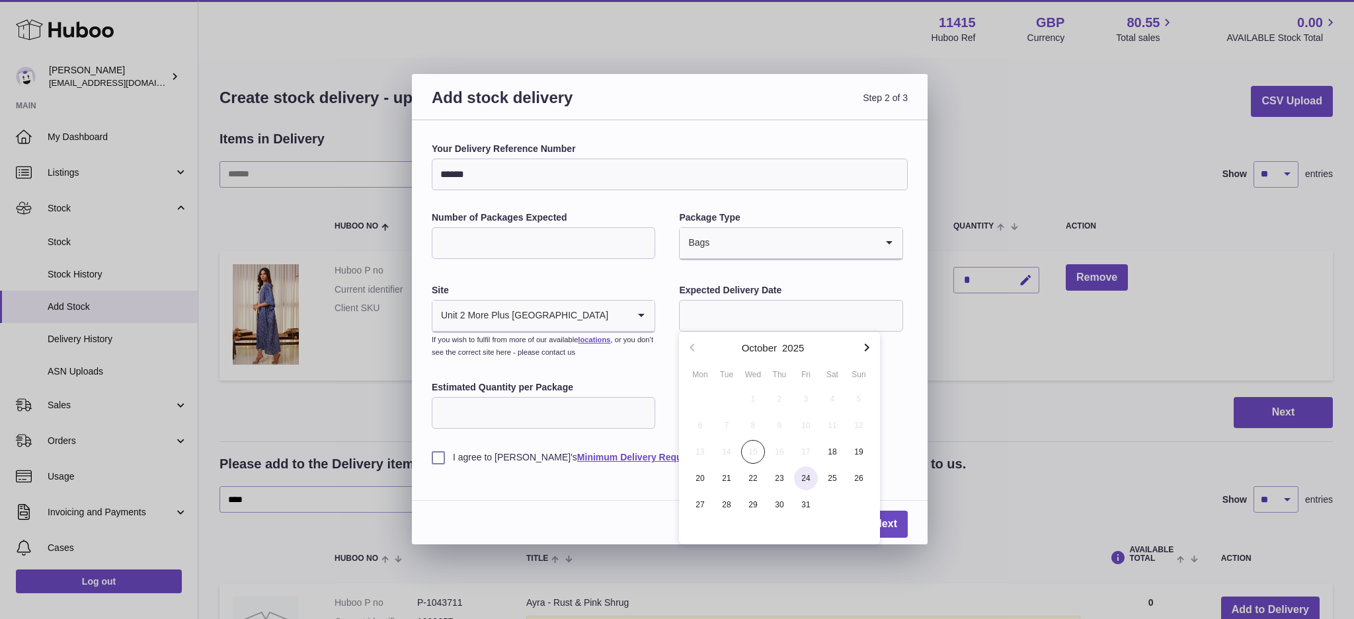
type input "**********"
click at [564, 418] on input "Estimated Quantity per Package" at bounding box center [543, 413] width 223 height 32
type input "*"
click at [427, 460] on div "**********" at bounding box center [670, 332] width 516 height 424
click at [439, 460] on label "I agree to Huboo's Minimum Delivery Requirements" at bounding box center [670, 457] width 476 height 13
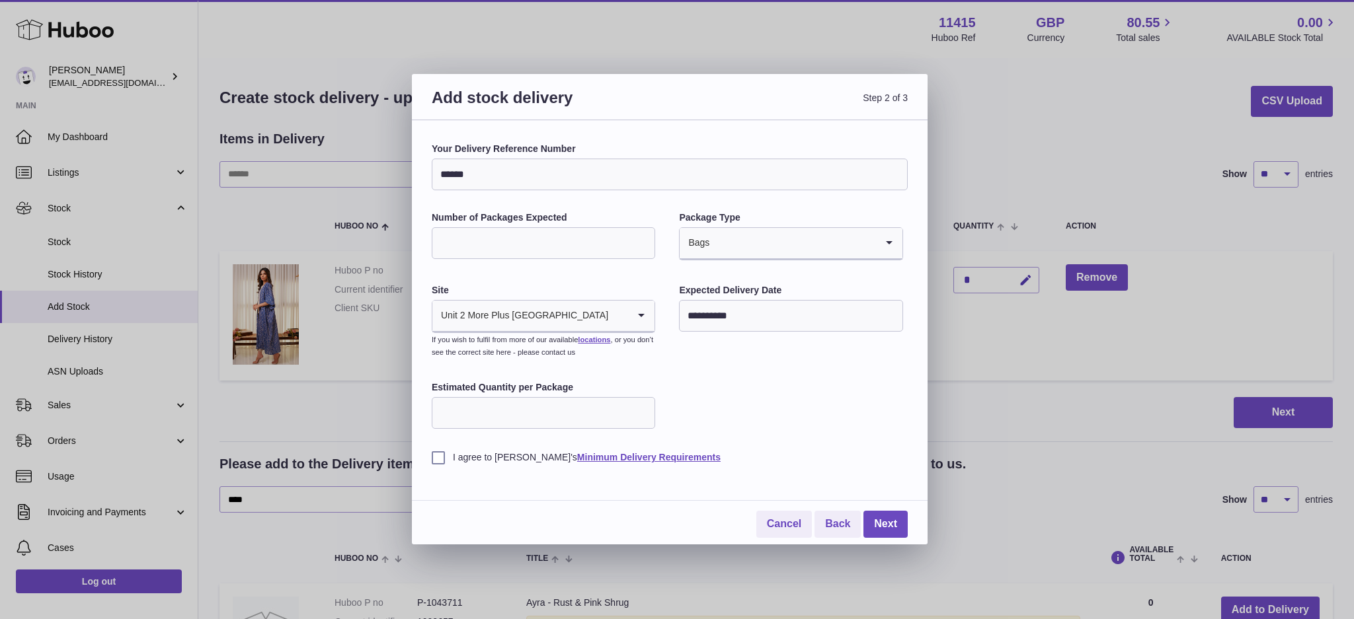
drag, startPoint x: 477, startPoint y: 179, endPoint x: 385, endPoint y: 186, distance: 92.8
click at [385, 186] on div "**********" at bounding box center [677, 309] width 1354 height 619
click at [890, 518] on link "Next" at bounding box center [885, 524] width 44 height 27
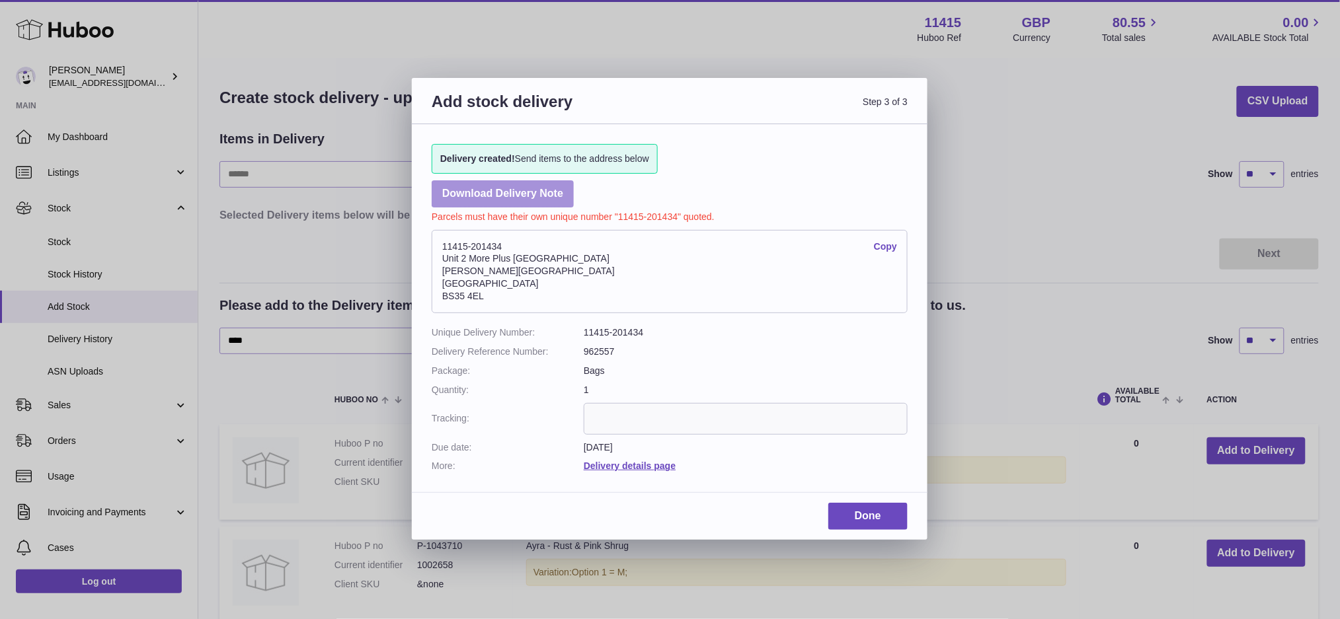
click at [522, 193] on link "Download Delivery Note" at bounding box center [503, 193] width 142 height 27
click at [867, 525] on link "Done" at bounding box center [867, 516] width 79 height 27
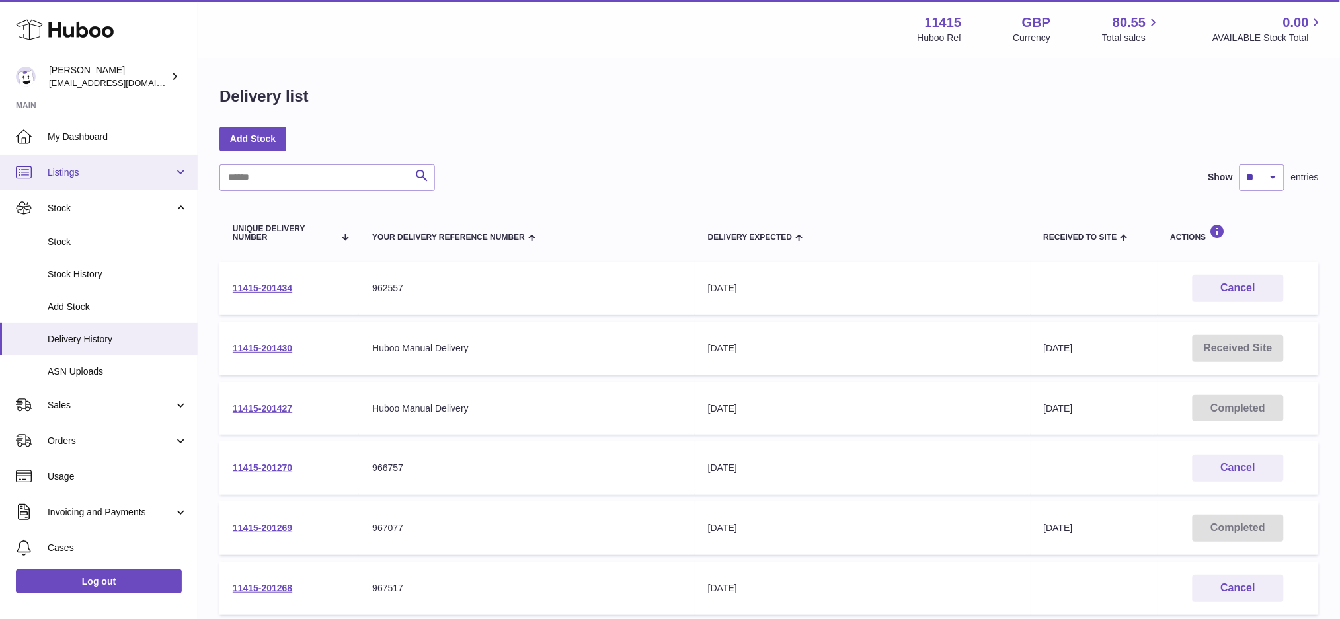
click at [96, 173] on span "Listings" at bounding box center [111, 173] width 126 height 13
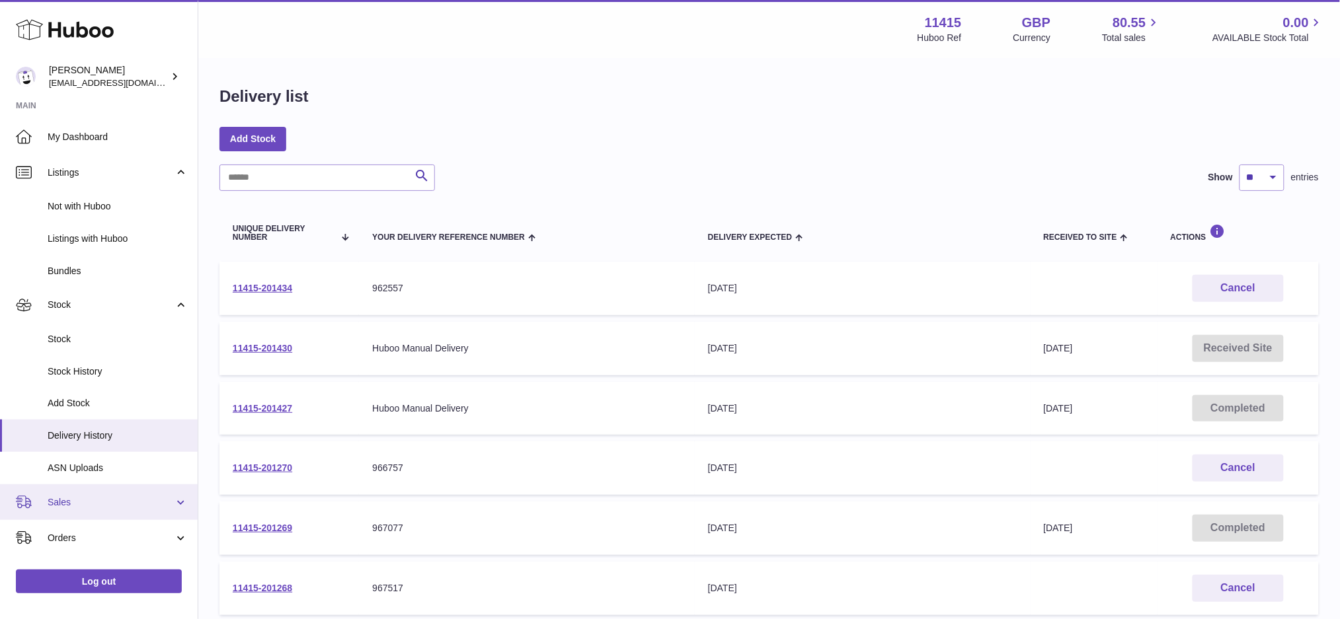
click at [120, 496] on span "Sales" at bounding box center [111, 502] width 126 height 13
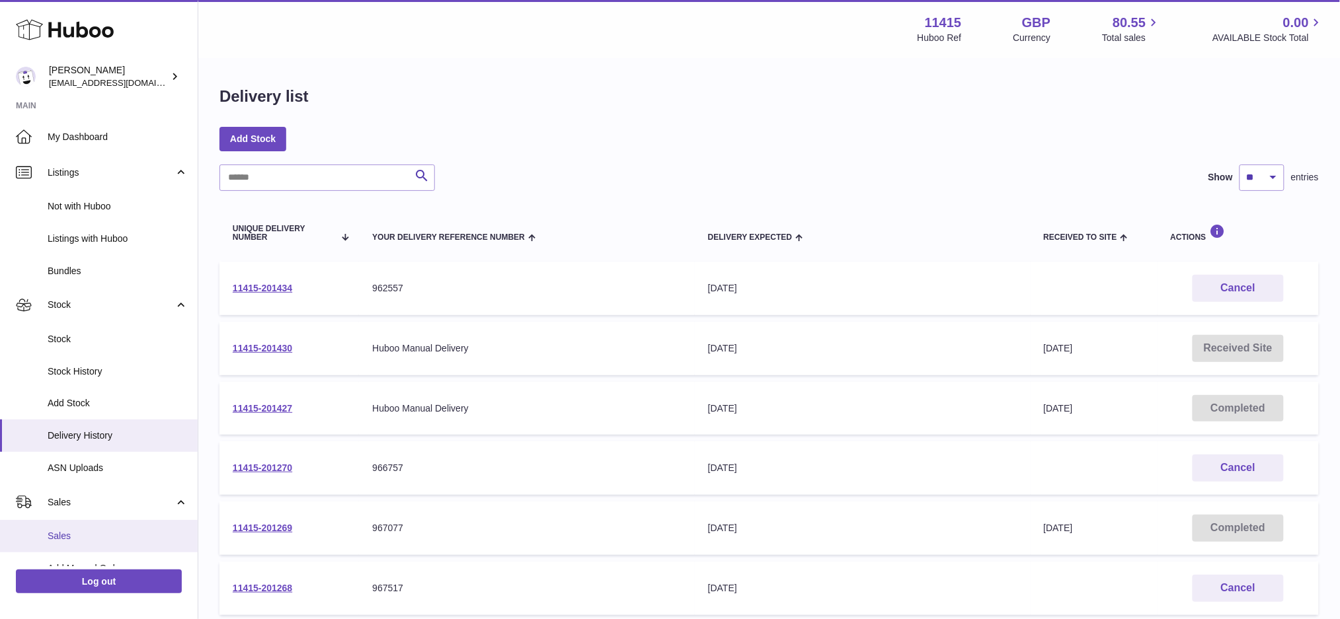
click at [120, 530] on span "Sales" at bounding box center [118, 536] width 140 height 13
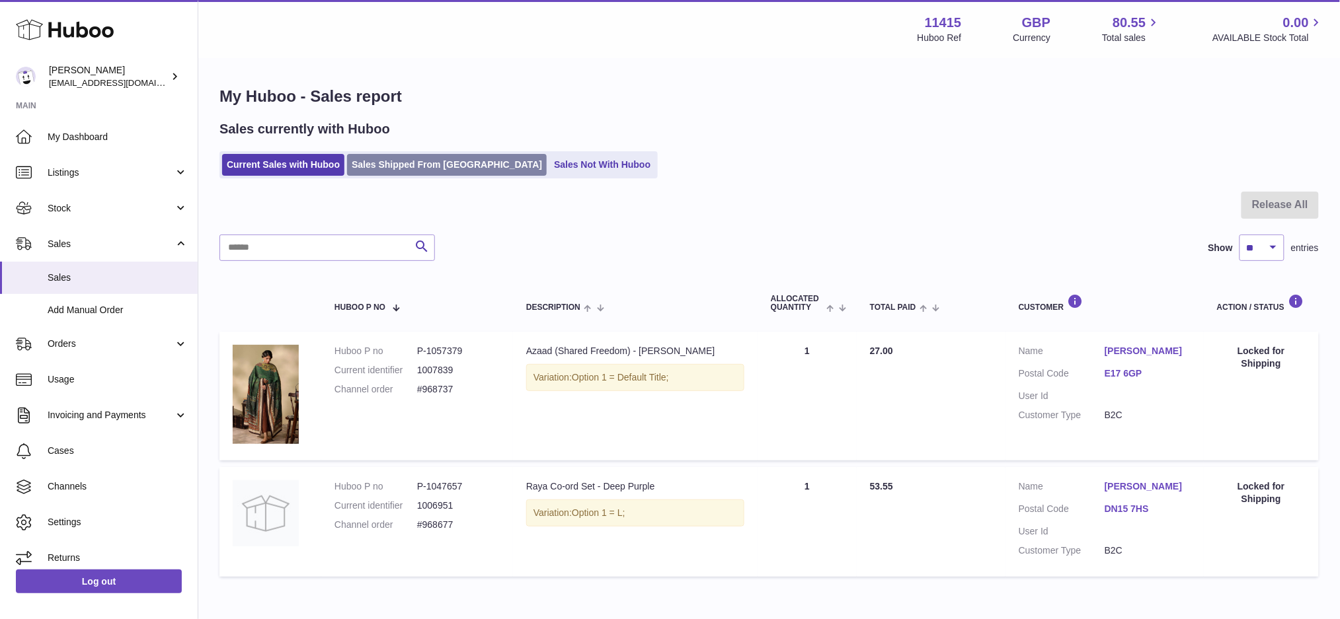
click at [424, 169] on link "Sales Shipped From [GEOGRAPHIC_DATA]" at bounding box center [447, 165] width 200 height 22
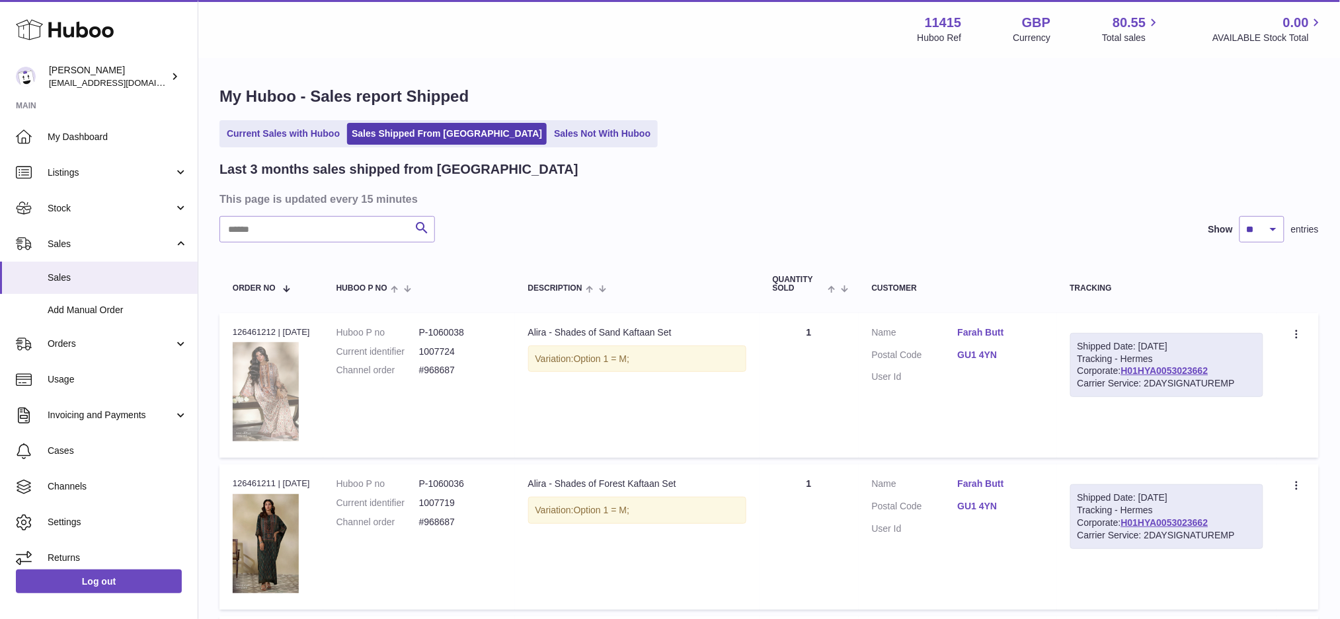
click at [250, 384] on img at bounding box center [266, 391] width 66 height 99
